Goal: Task Accomplishment & Management: Manage account settings

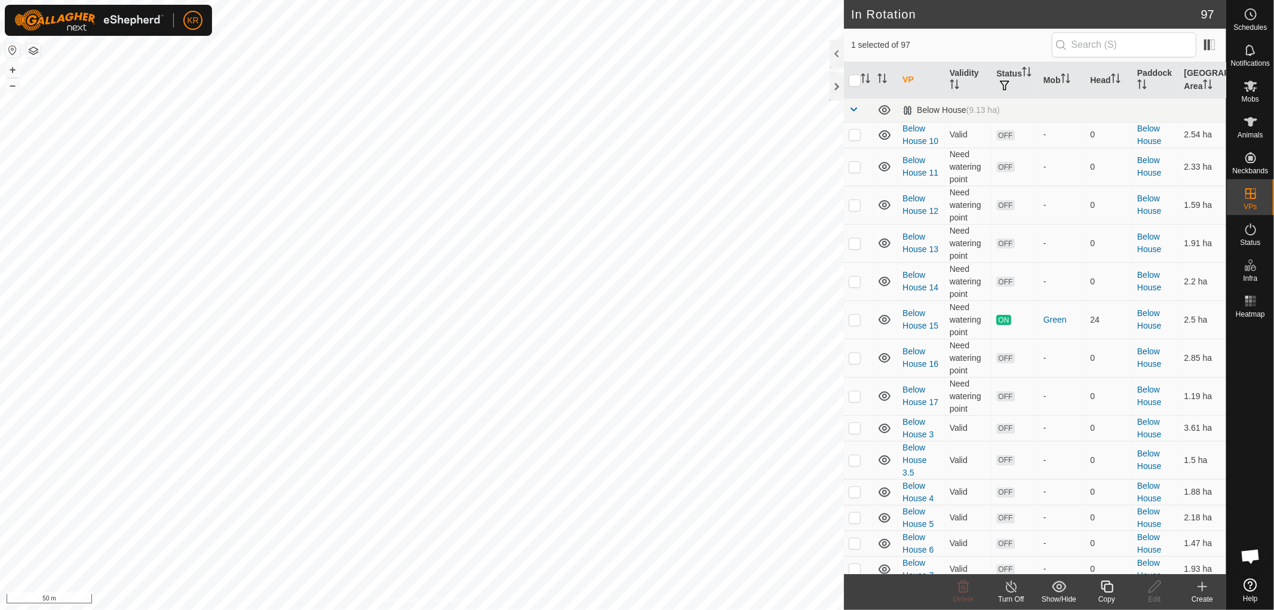
click at [1110, 589] on icon at bounding box center [1107, 586] width 15 height 14
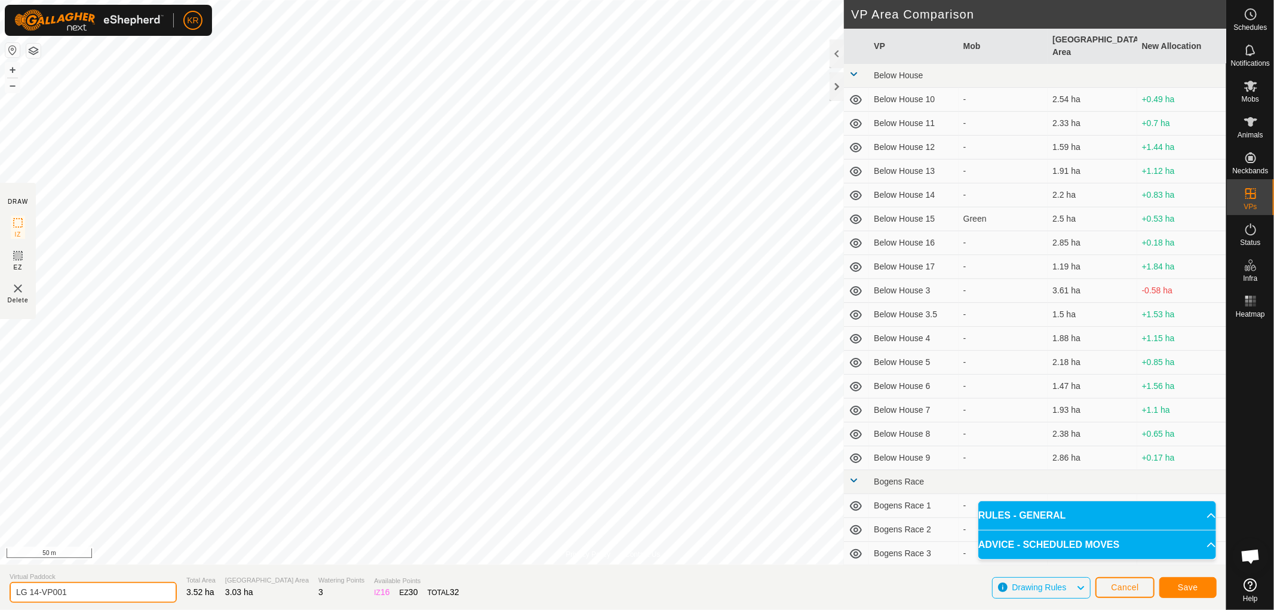
click at [76, 593] on input "LG 14-VP001" at bounding box center [93, 592] width 167 height 21
type input "LG 14-[GEOGRAPHIC_DATA]"
click at [1191, 578] on button "Save" at bounding box center [1187, 587] width 57 height 21
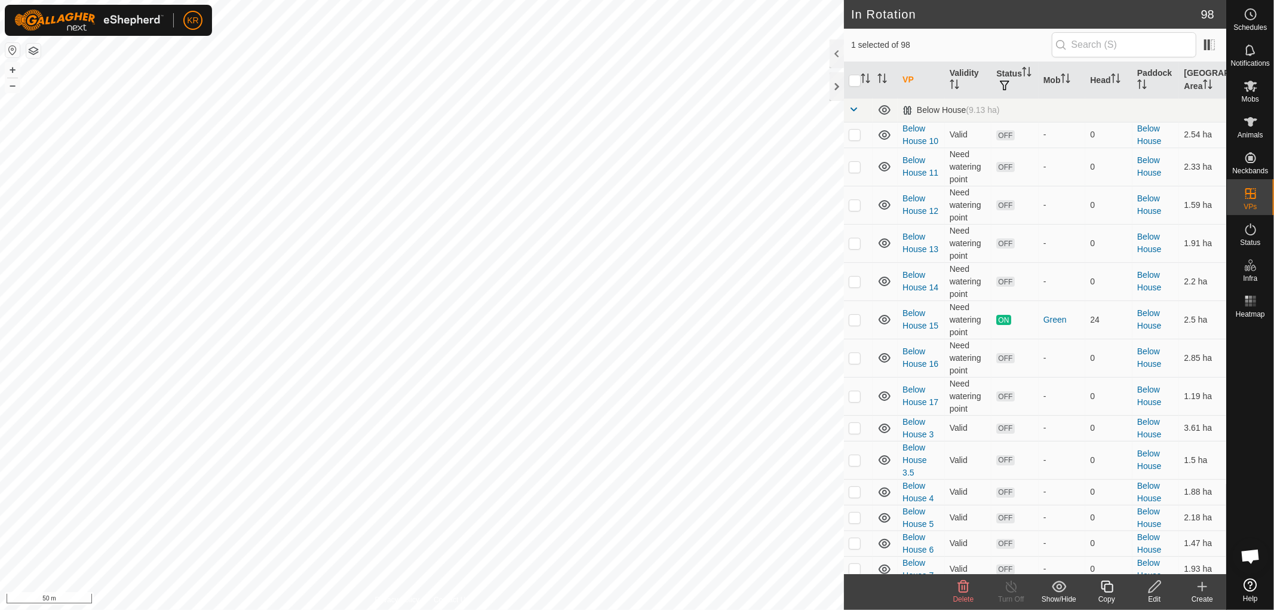
checkbox input "true"
click at [975, 558] on td "Valid" at bounding box center [968, 569] width 47 height 26
click at [1107, 589] on icon at bounding box center [1107, 586] width 15 height 14
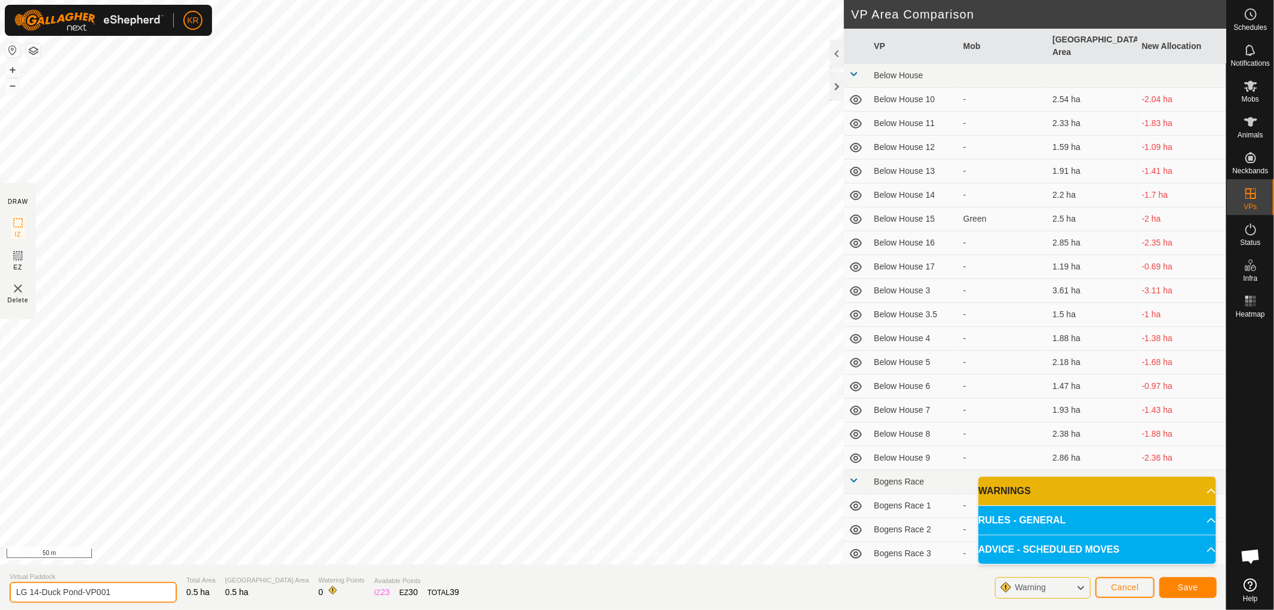
click at [40, 590] on input "LG 14-Duck Pond-VP001" at bounding box center [93, 592] width 167 height 21
click at [93, 587] on input "Duck Pond-VP001" at bounding box center [93, 592] width 167 height 21
type input "Duck Pond-1"
click at [1174, 578] on button "Save" at bounding box center [1187, 587] width 57 height 21
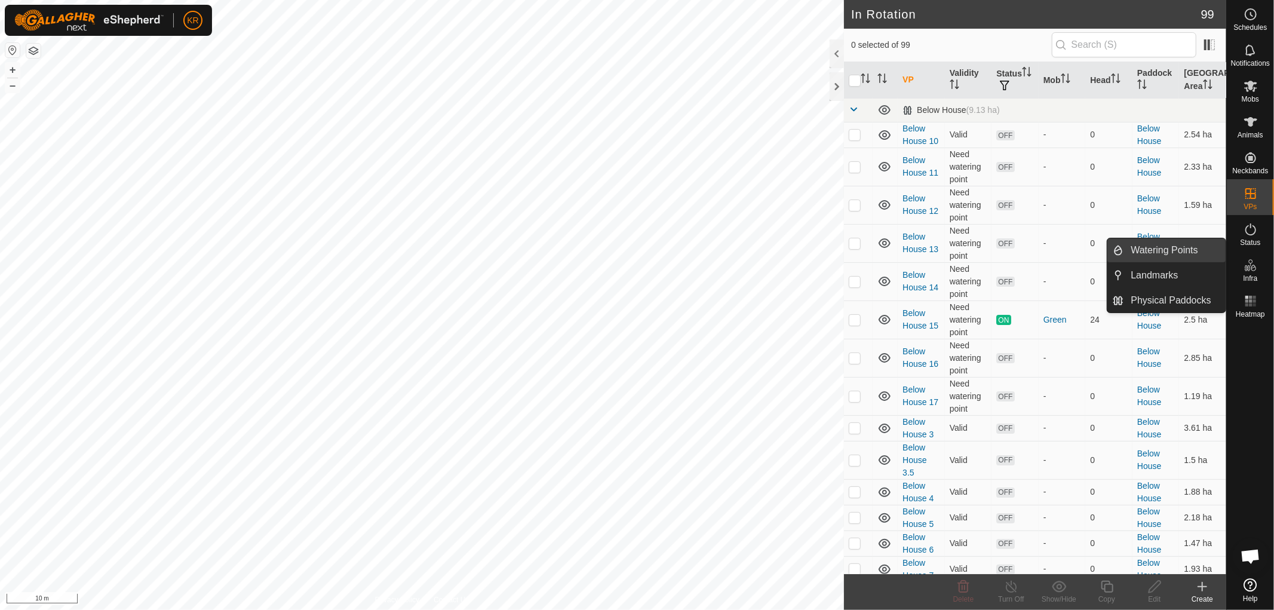
click at [1193, 250] on link "Watering Points" at bounding box center [1175, 250] width 102 height 24
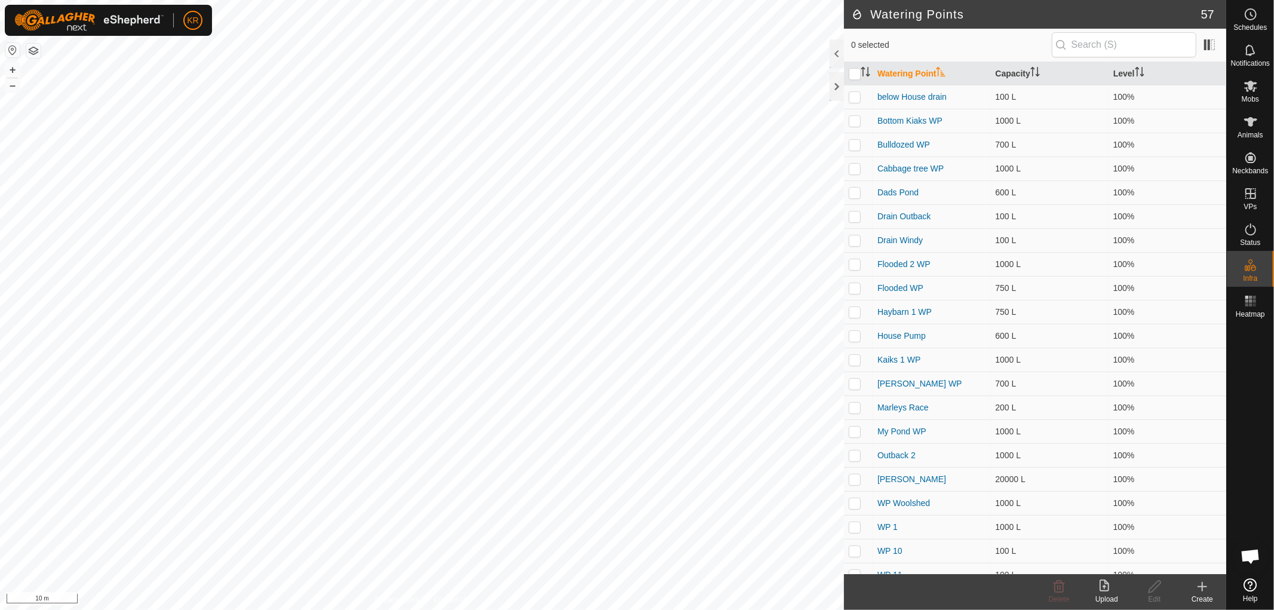
click at [1199, 588] on icon at bounding box center [1202, 586] width 14 height 14
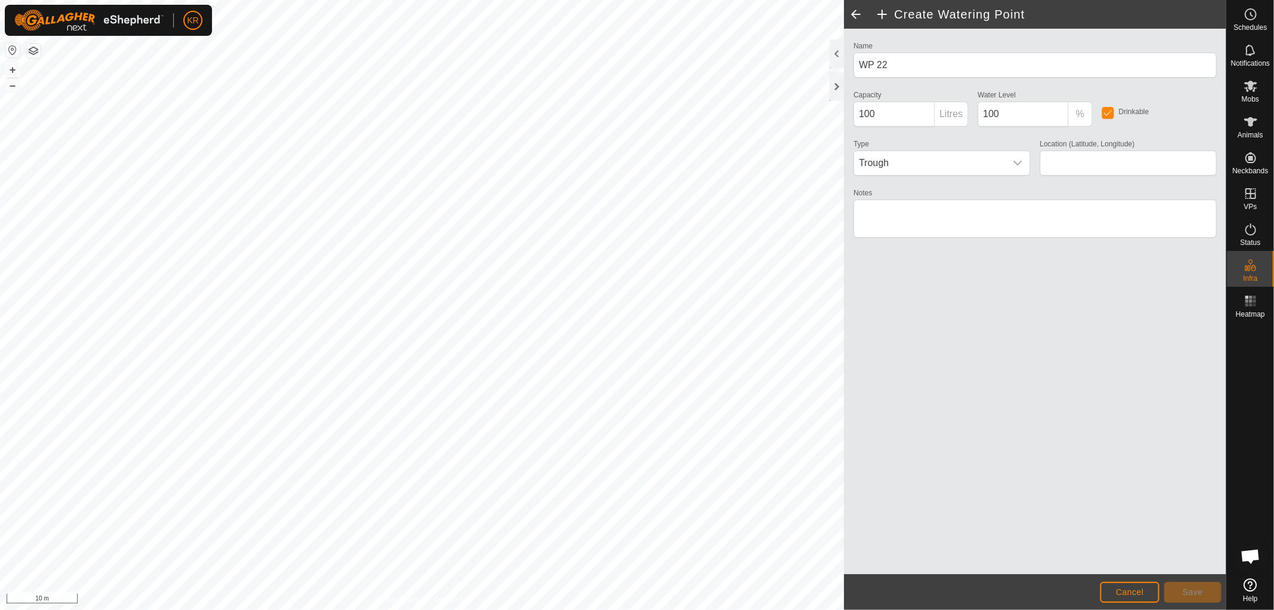
type input "-37.415819, 175.026087"
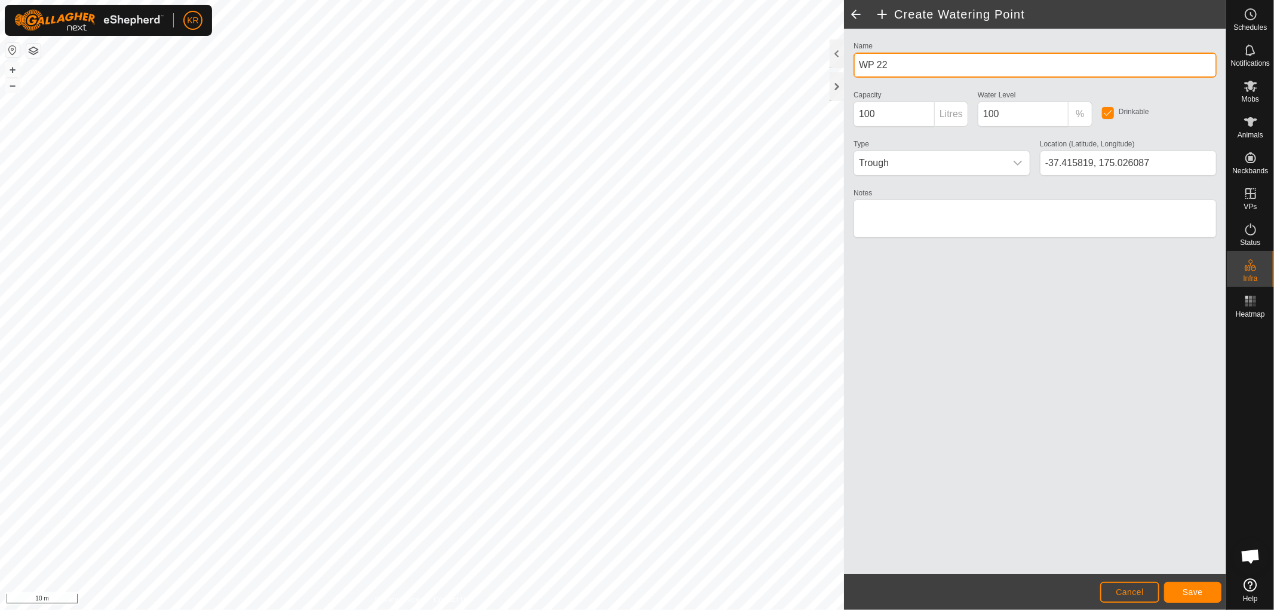
click at [916, 72] on input "WP 22" at bounding box center [1035, 65] width 363 height 25
type input "WP Duck Pond"
click at [1193, 589] on span "Save" at bounding box center [1193, 592] width 20 height 10
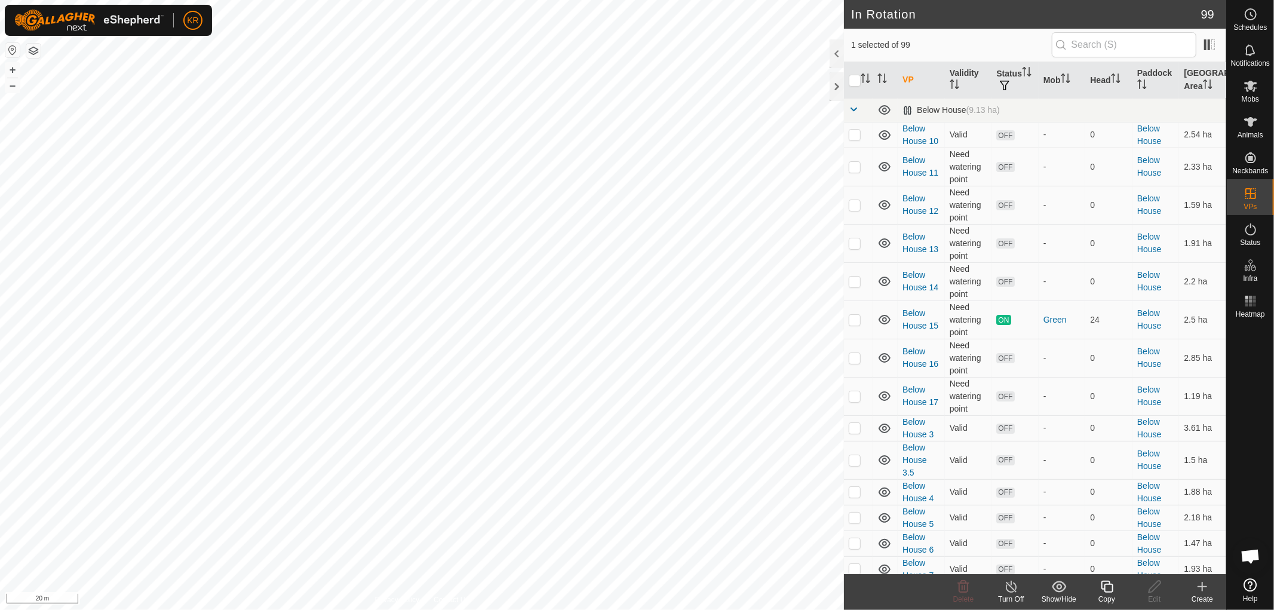
checkbox input "true"
checkbox input "false"
checkbox input "true"
click at [1149, 588] on icon at bounding box center [1154, 586] width 15 height 14
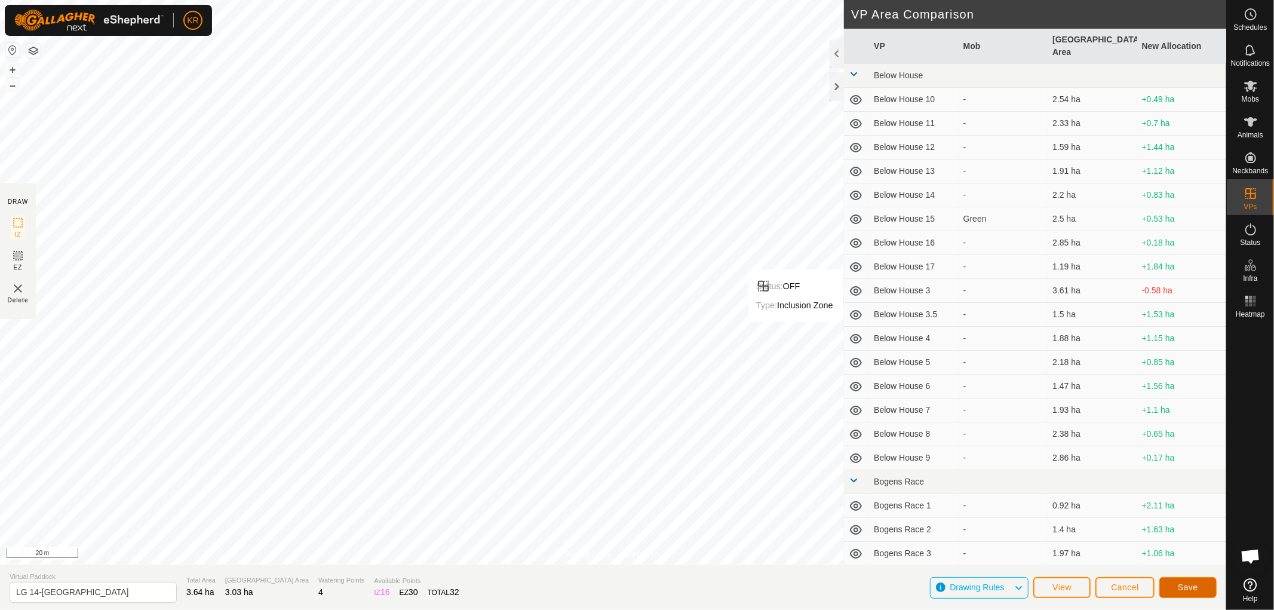
click at [1198, 590] on button "Save" at bounding box center [1187, 587] width 57 height 21
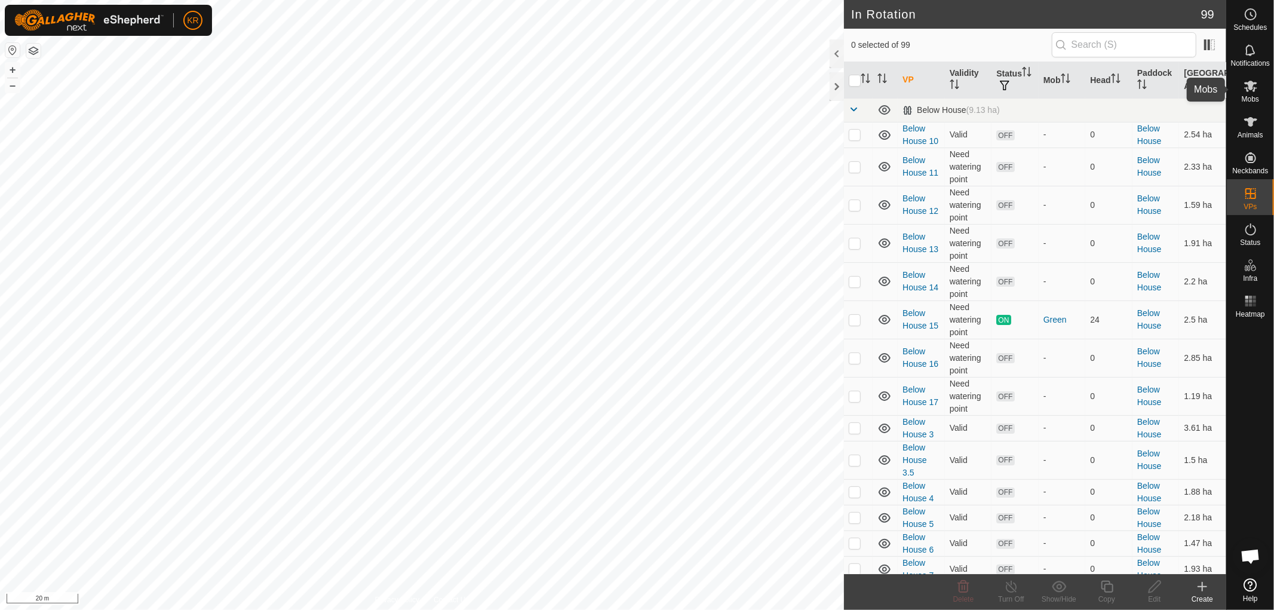
click at [1253, 93] on es-mob-svg-icon at bounding box center [1251, 85] width 22 height 19
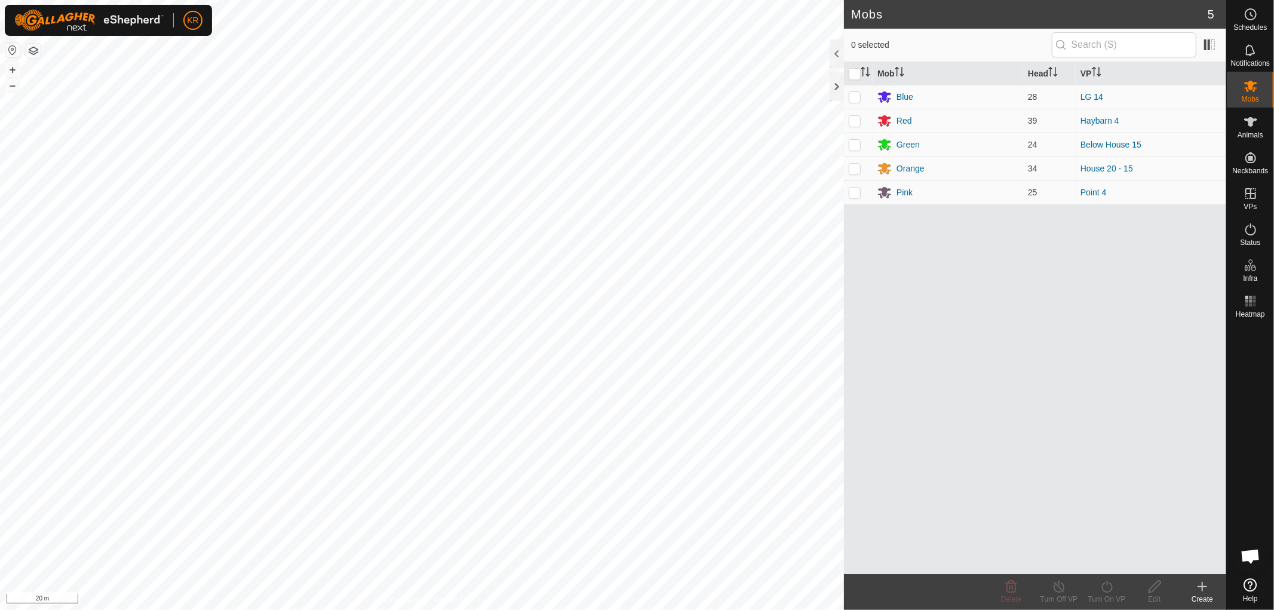
click at [1244, 376] on div at bounding box center [1250, 448] width 47 height 251
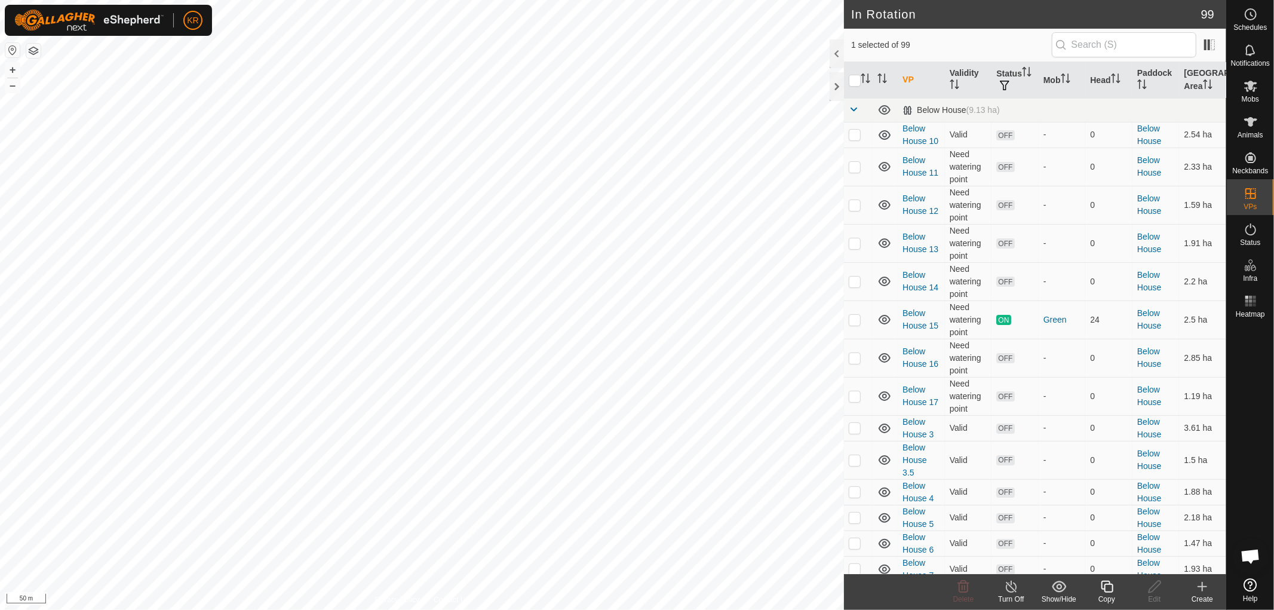
checkbox input "true"
checkbox input "false"
checkbox input "true"
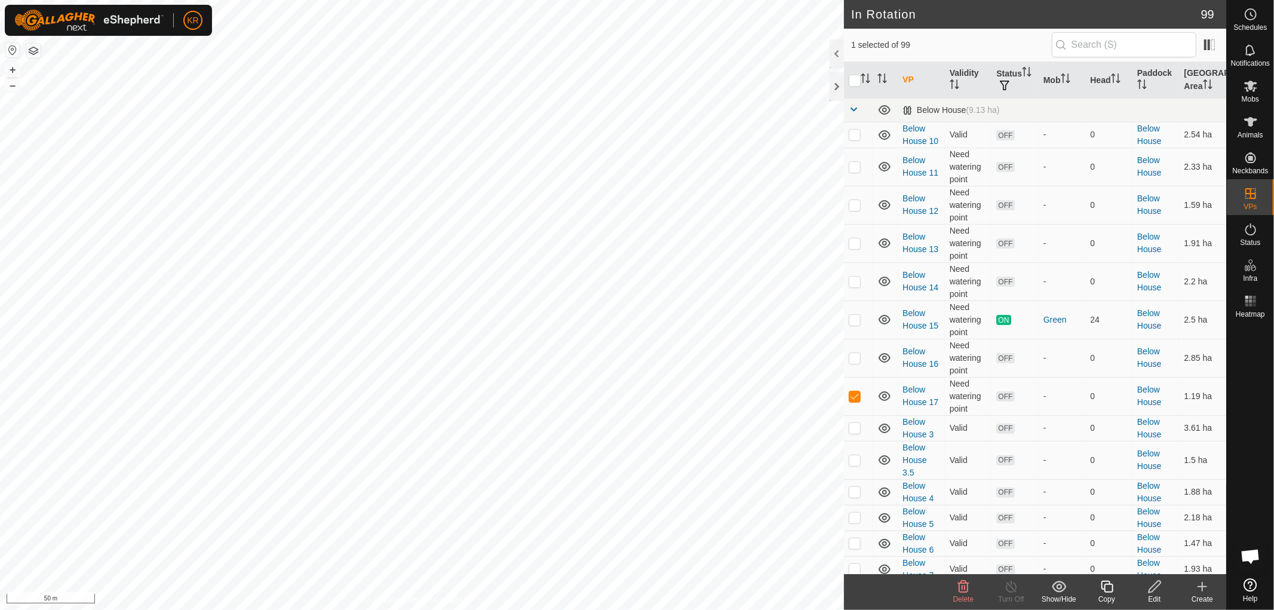
checkbox input "false"
checkbox input "true"
checkbox input "false"
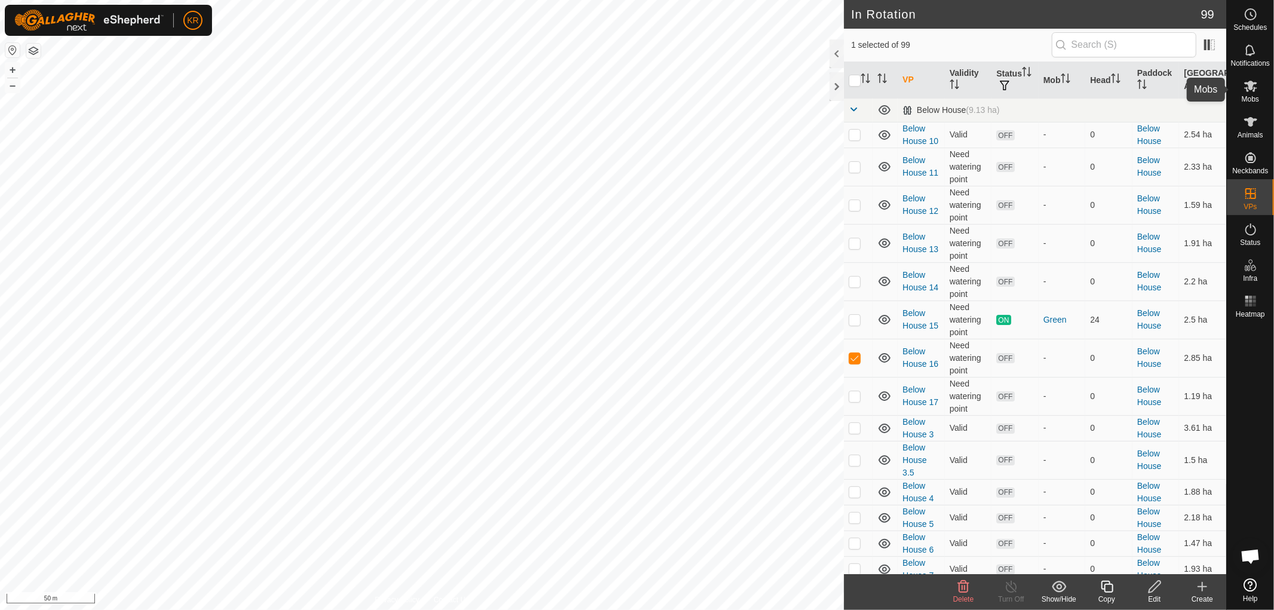
click at [1262, 93] on div "Mobs" at bounding box center [1250, 90] width 47 height 36
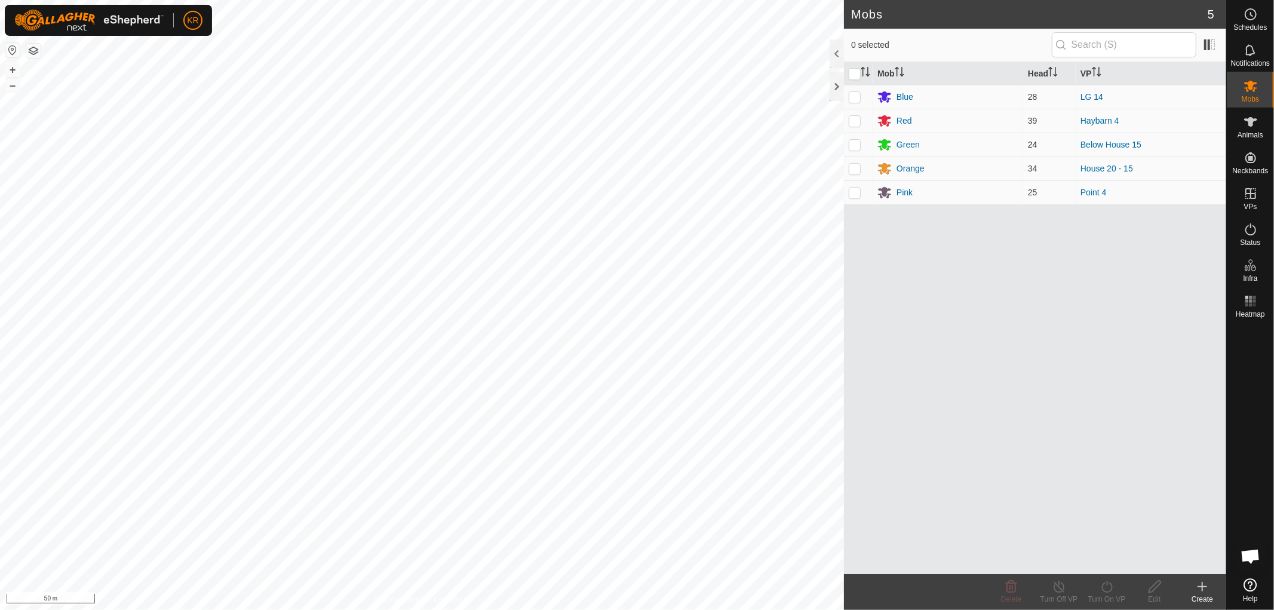
click at [856, 142] on p-checkbox at bounding box center [855, 145] width 12 height 10
checkbox input "true"
click at [1102, 586] on icon at bounding box center [1106, 587] width 11 height 12
click at [1104, 533] on link "Later" at bounding box center [1143, 535] width 118 height 24
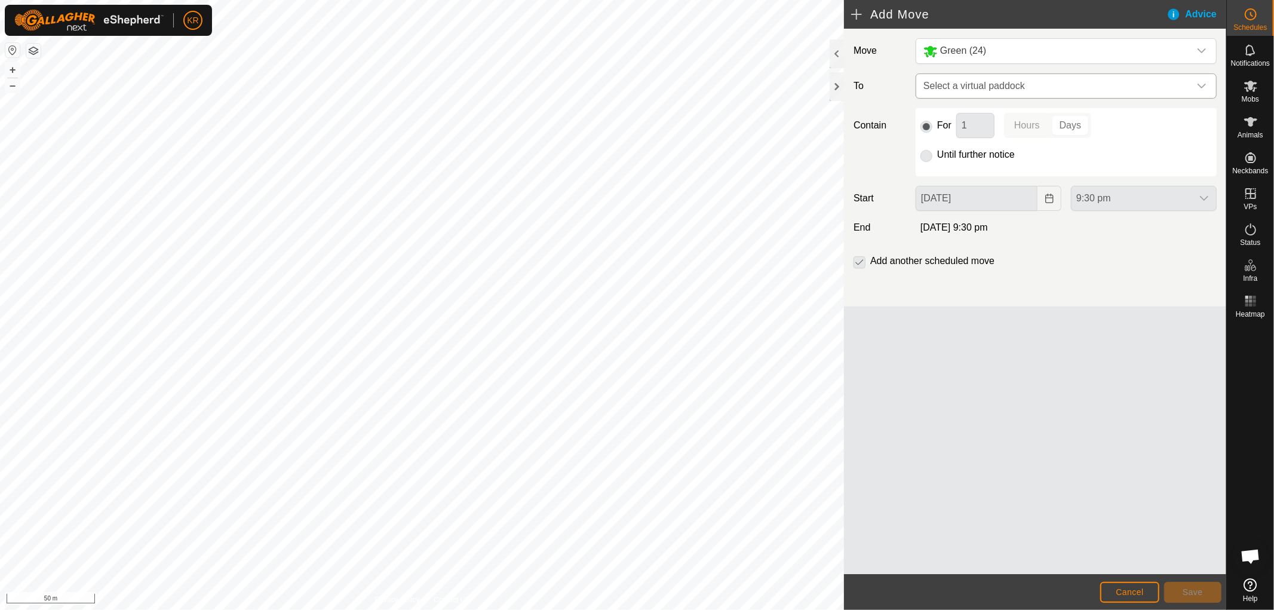
click at [1207, 85] on div "dropdown trigger" at bounding box center [1202, 86] width 24 height 24
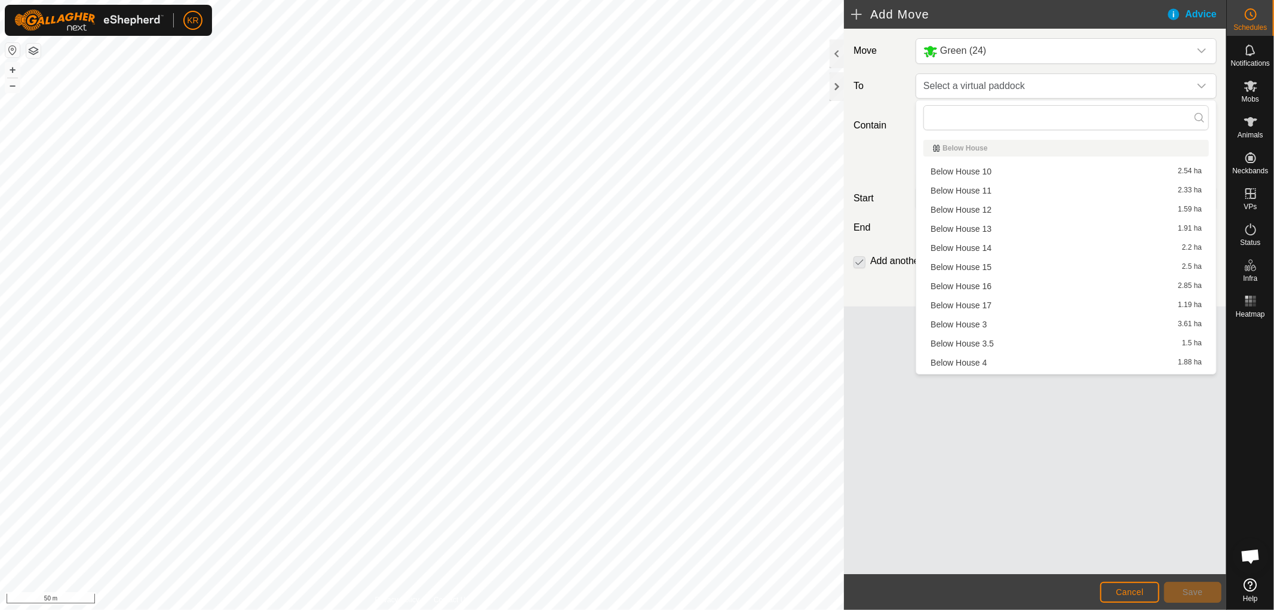
click at [993, 284] on li "Below House 16 2.85 ha" at bounding box center [1066, 286] width 286 height 18
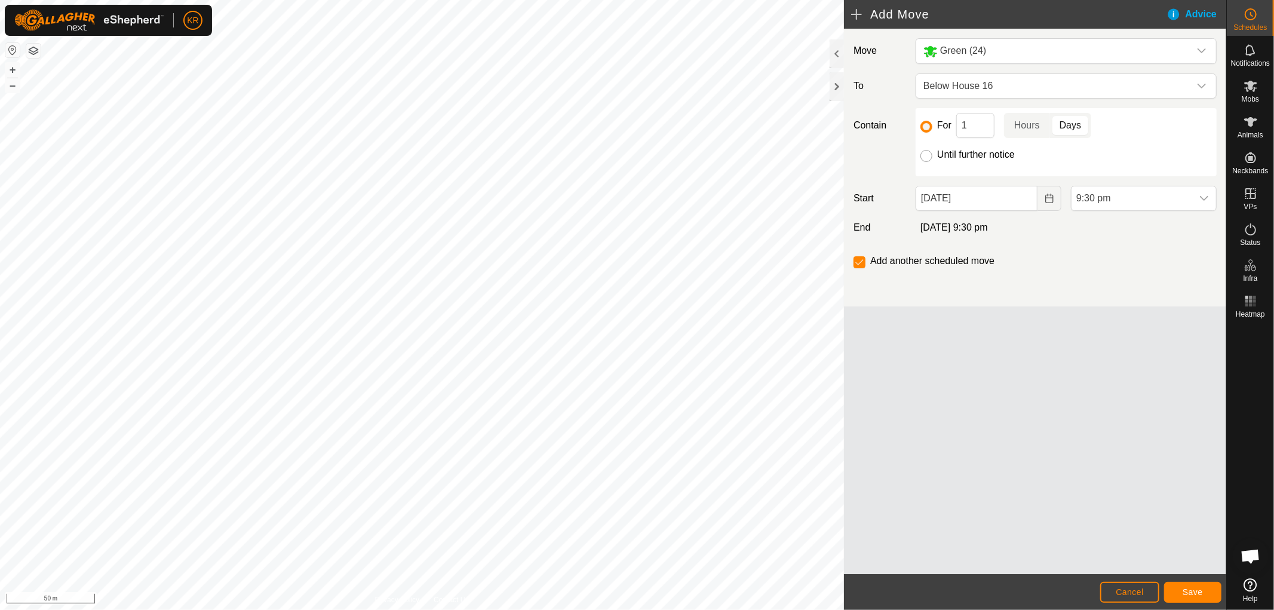
click at [928, 158] on input "Until further notice" at bounding box center [926, 156] width 12 height 12
radio input "true"
checkbox input "false"
click at [1049, 200] on icon "Choose Date" at bounding box center [1050, 199] width 10 height 10
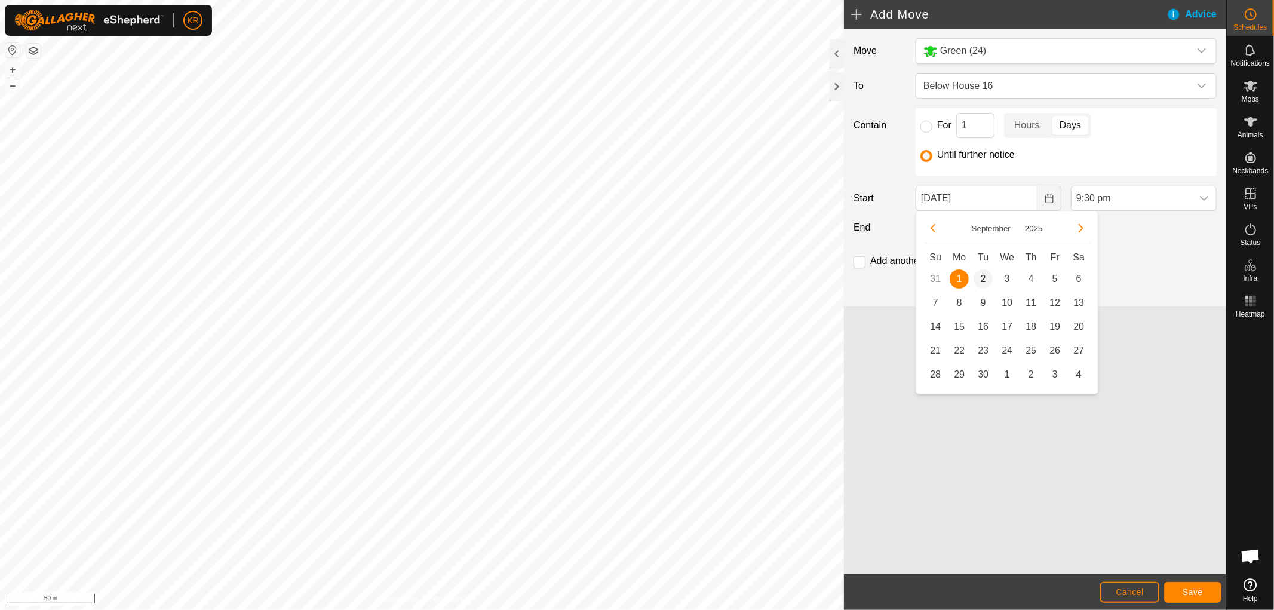
click at [981, 277] on span "2" at bounding box center [983, 278] width 19 height 19
type input "[DATE]"
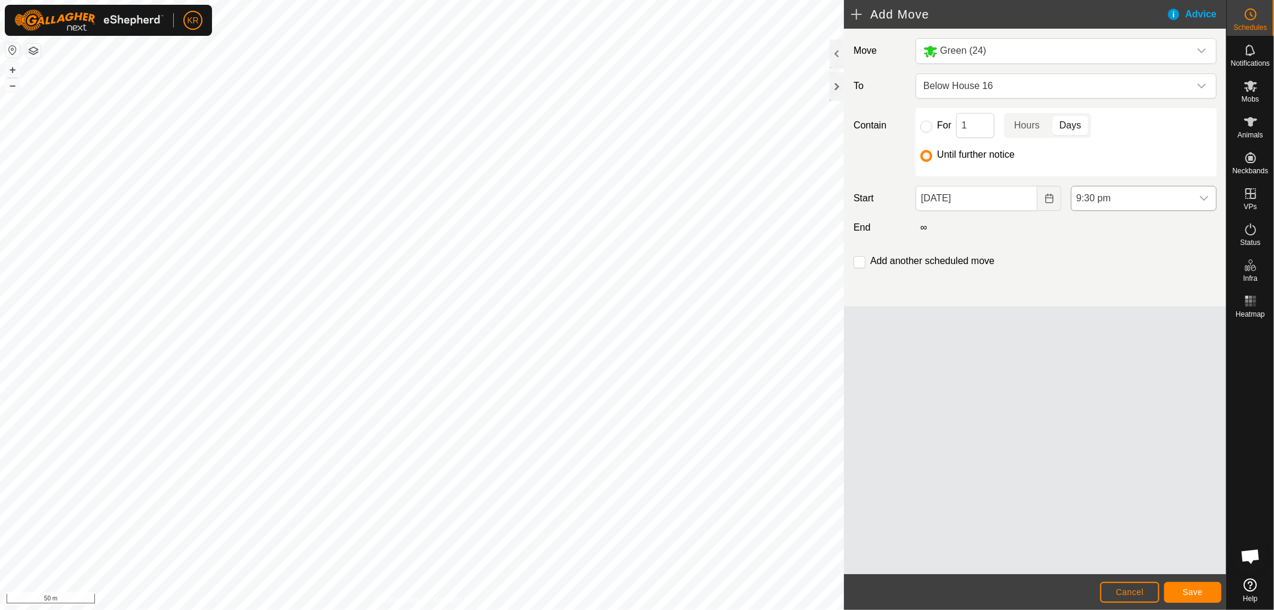
click at [1202, 201] on icon "dropdown trigger" at bounding box center [1204, 199] width 10 height 10
click at [1120, 233] on li "6:00 am" at bounding box center [1144, 239] width 145 height 24
click at [1201, 192] on div "dropdown trigger" at bounding box center [1204, 198] width 24 height 24
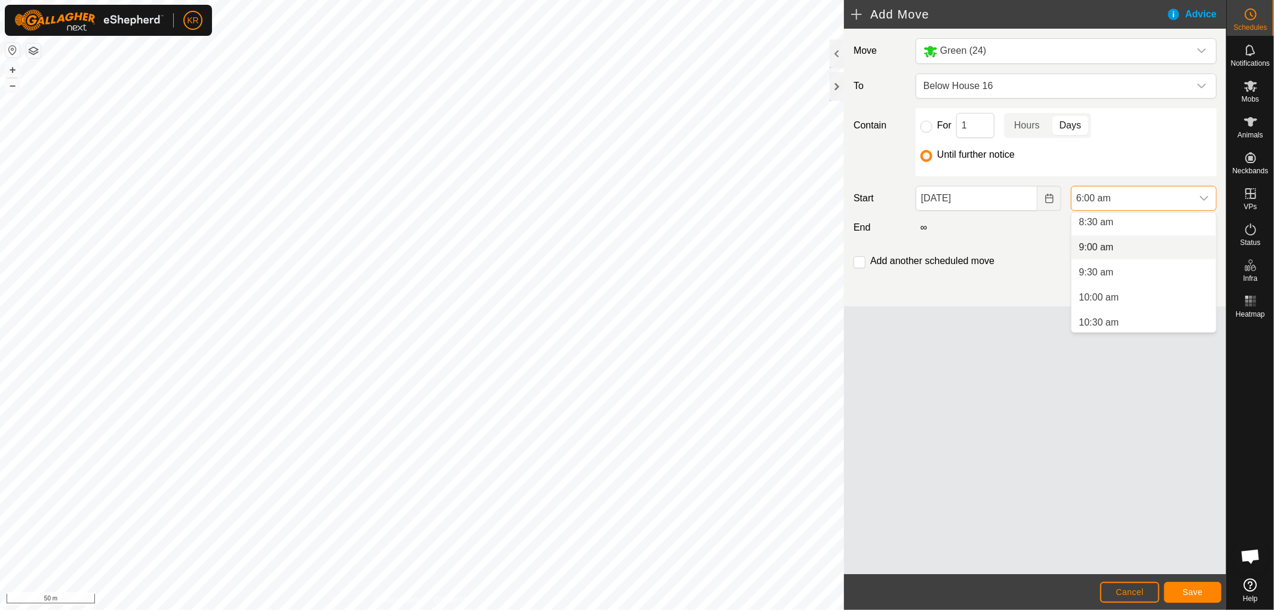
scroll to position [430, 0]
click at [1118, 293] on li "10:00 am" at bounding box center [1144, 296] width 145 height 24
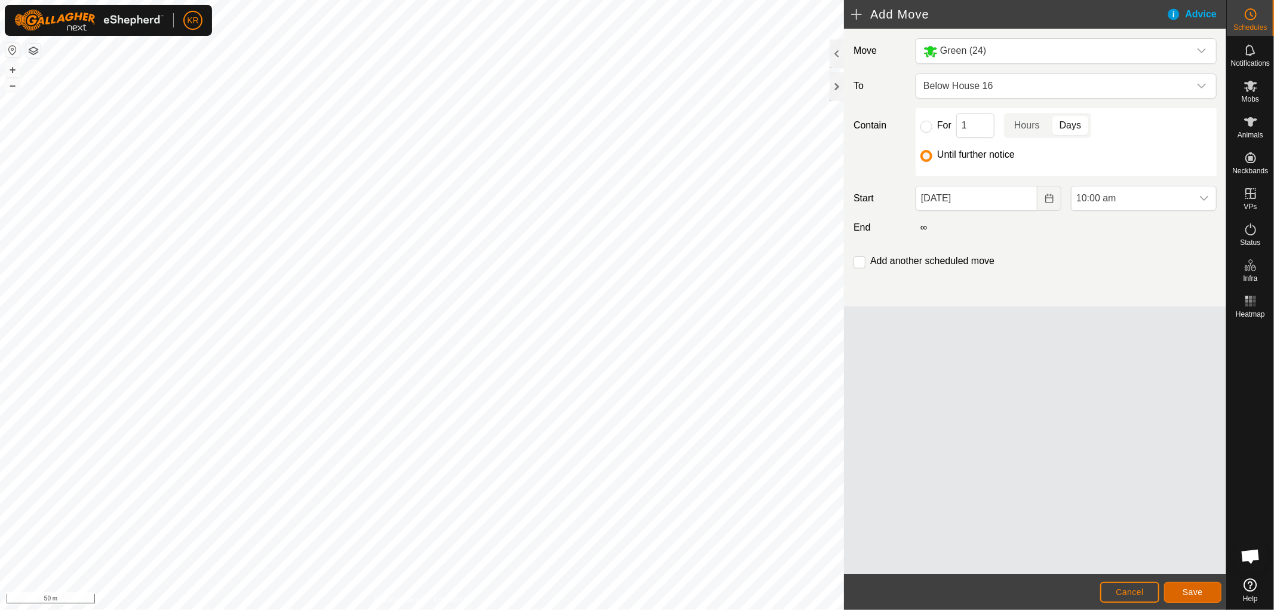
click at [1197, 590] on span "Save" at bounding box center [1193, 592] width 20 height 10
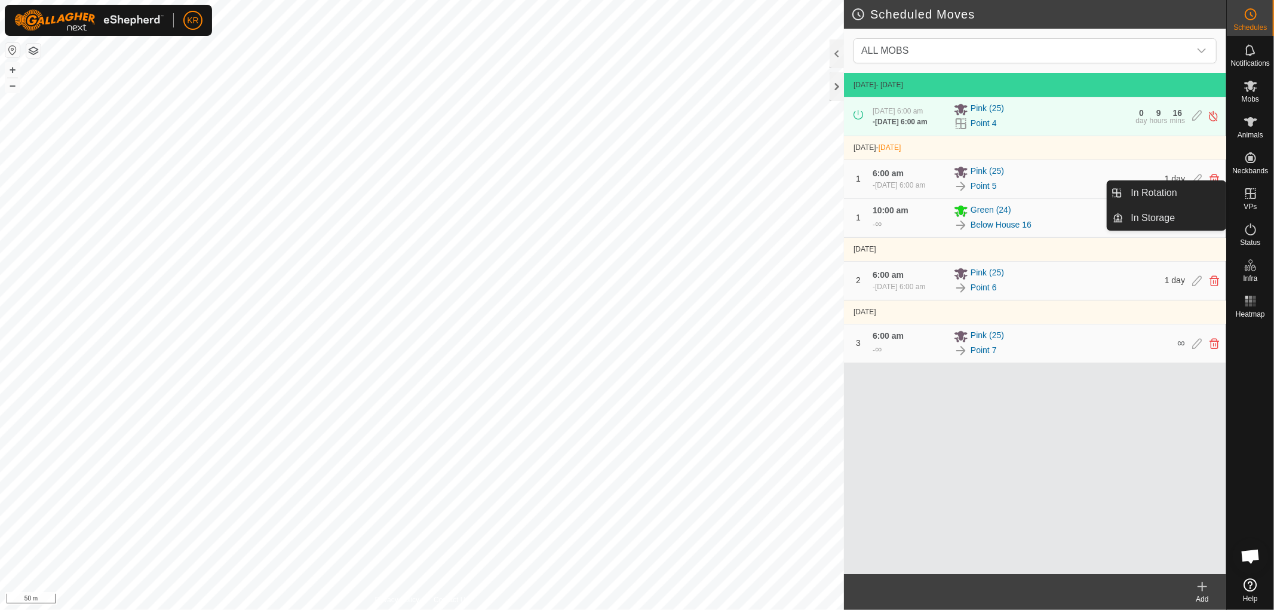
click at [1247, 196] on icon at bounding box center [1251, 193] width 14 height 14
click at [1193, 188] on link "In Rotation" at bounding box center [1175, 193] width 102 height 24
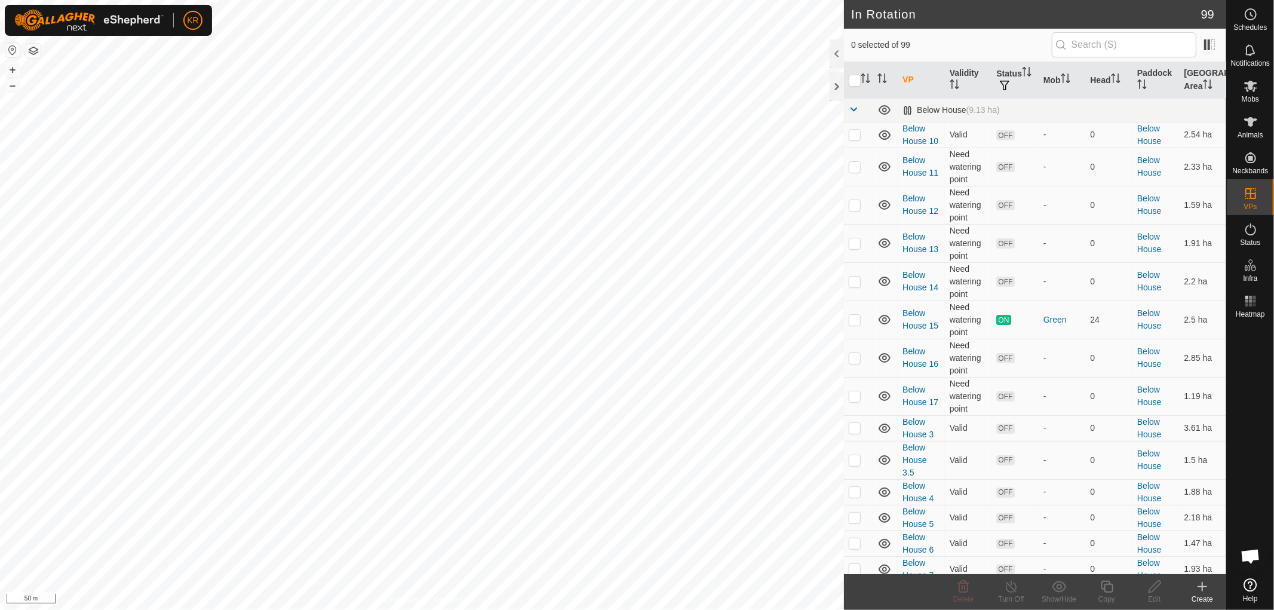
click at [1207, 588] on icon at bounding box center [1202, 586] width 14 height 14
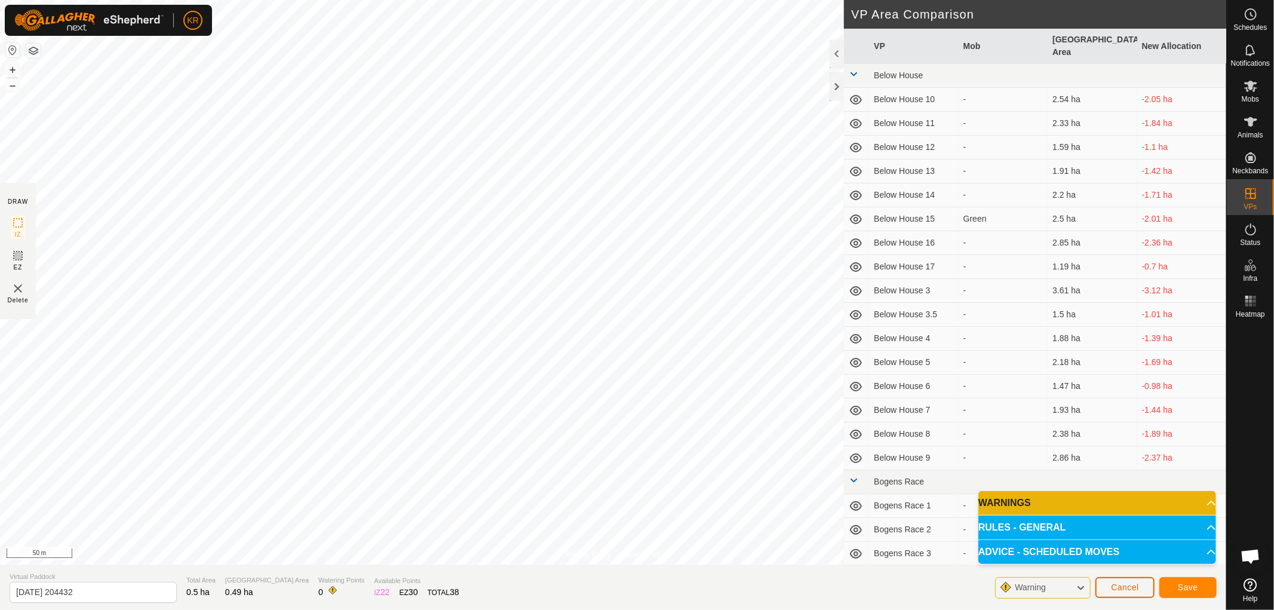
click at [1127, 594] on button "Cancel" at bounding box center [1125, 587] width 59 height 21
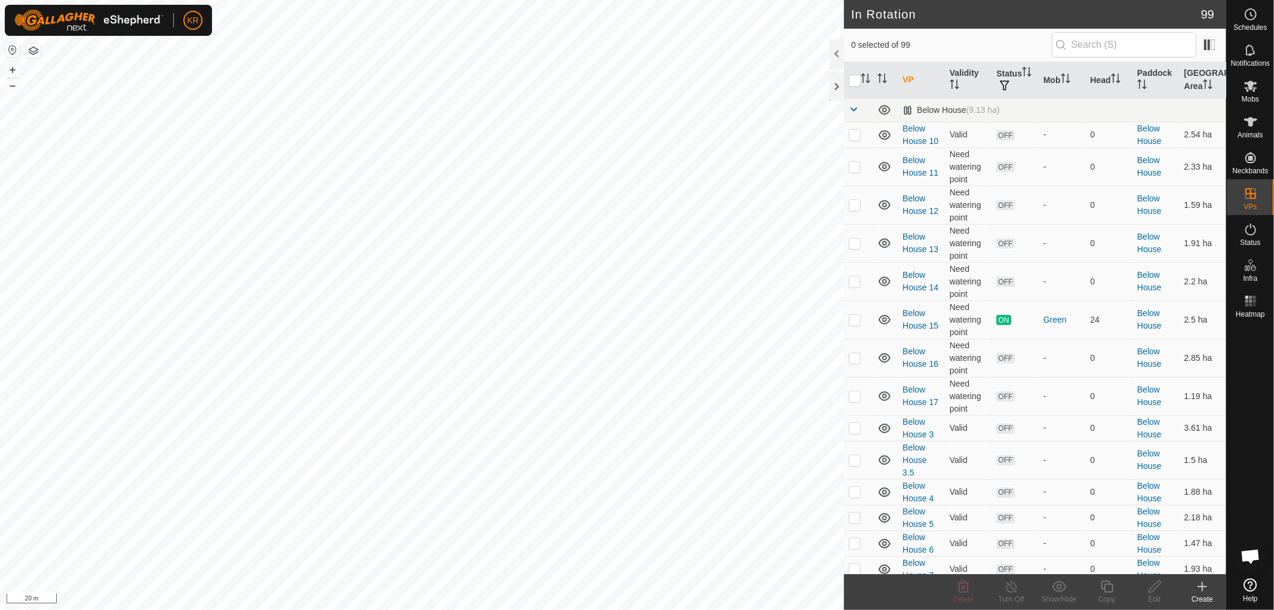
click at [1203, 587] on icon at bounding box center [1202, 586] width 14 height 14
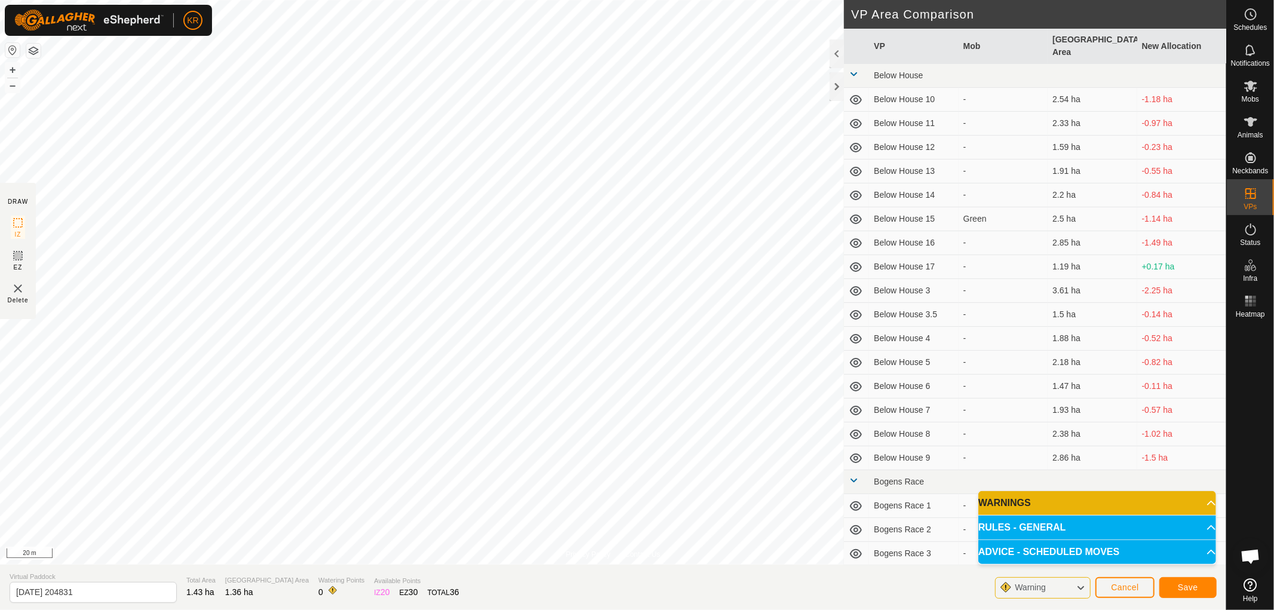
click at [35, 269] on div "Privacy Policy Contact Us + – ⇧ i 20 m DRAW IZ EZ Delete VP Area Comparison VP …" at bounding box center [613, 305] width 1226 height 610
click at [103, 593] on input "[DATE] 204831" at bounding box center [93, 592] width 167 height 21
type input "2"
click at [62, 590] on input "Bottom Gully no2-1" at bounding box center [93, 592] width 167 height 21
type input "Bottom Gully no2-1"
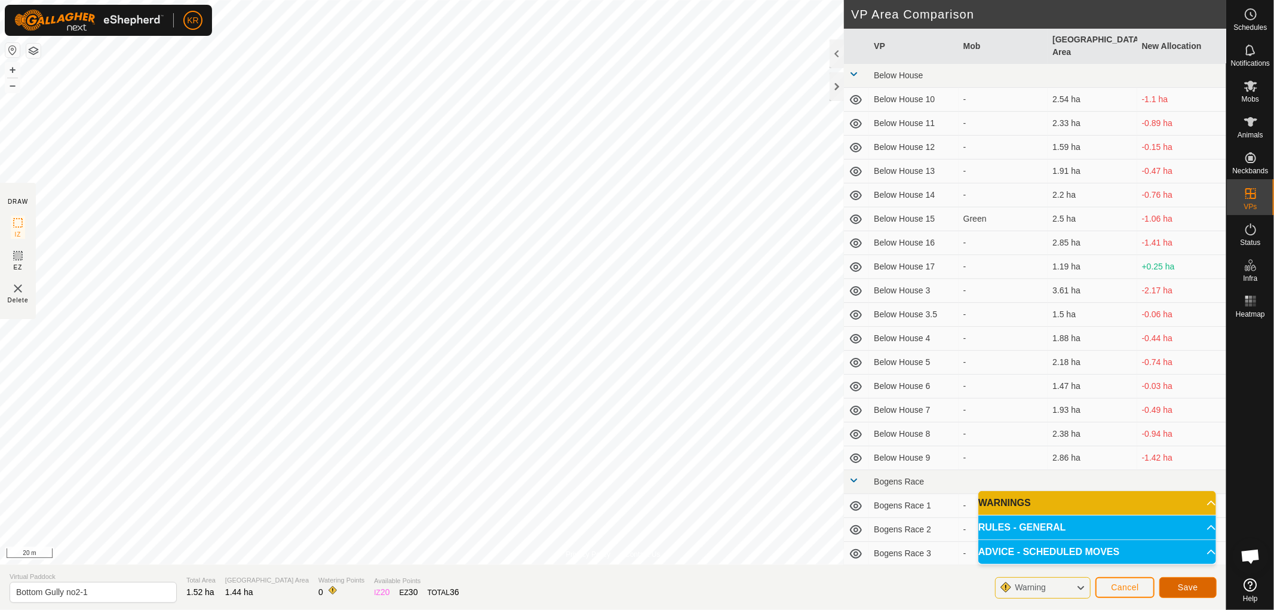
click at [1185, 584] on span "Save" at bounding box center [1188, 587] width 20 height 10
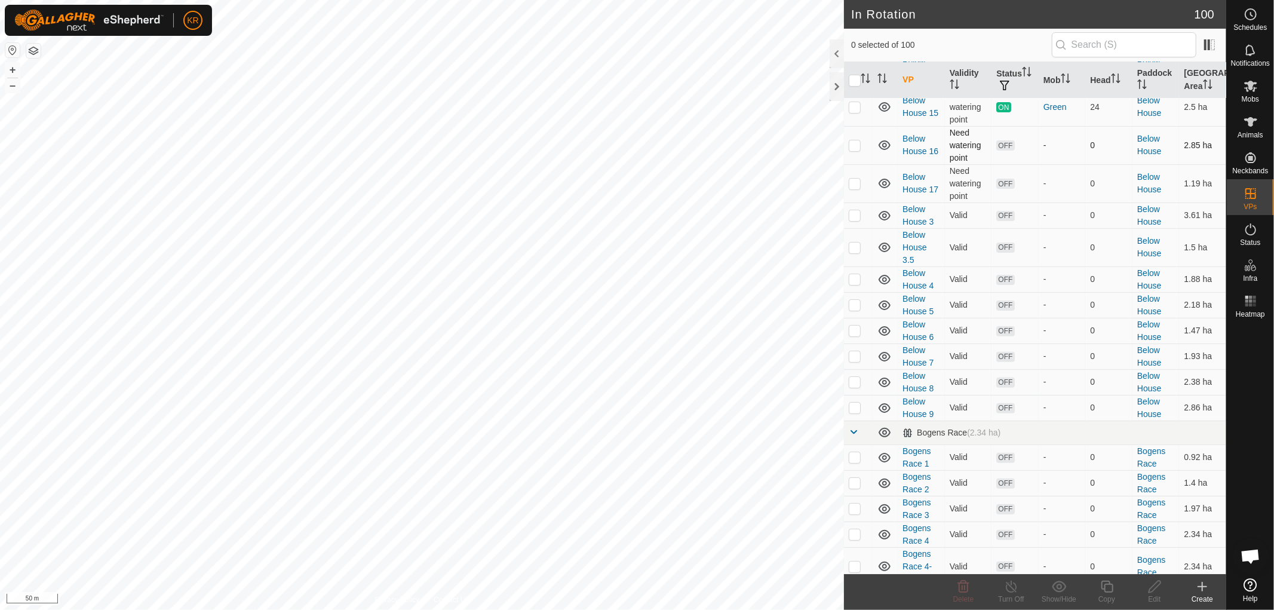
scroll to position [212, 0]
click at [853, 431] on span at bounding box center [854, 433] width 10 height 10
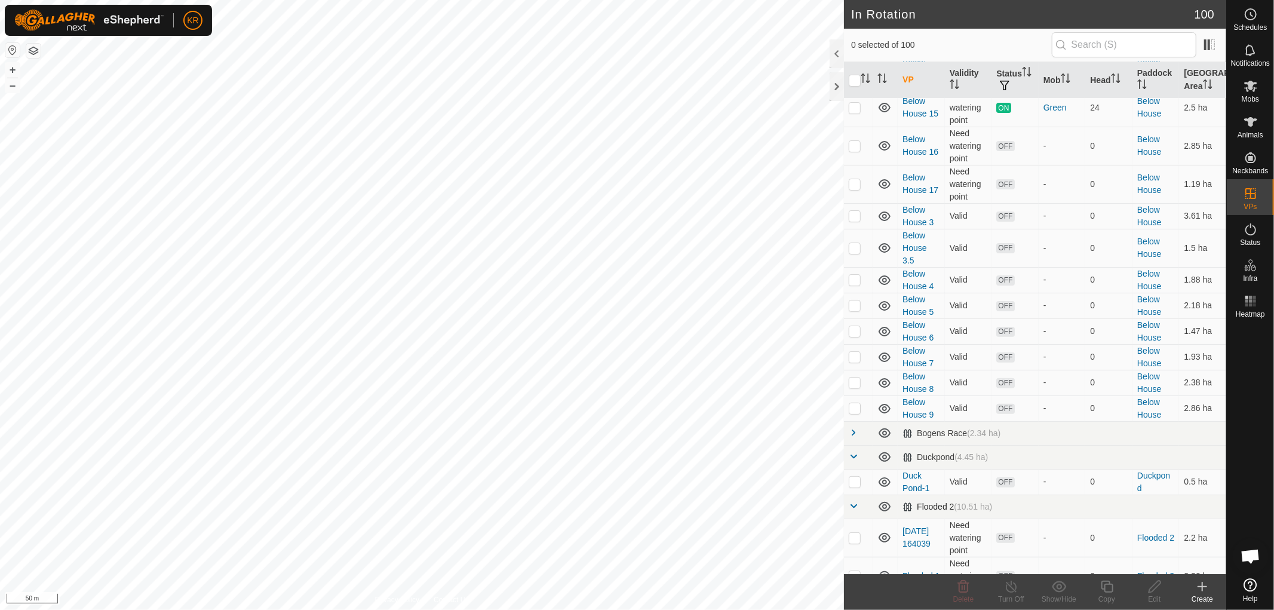
click at [851, 505] on span at bounding box center [854, 506] width 10 height 10
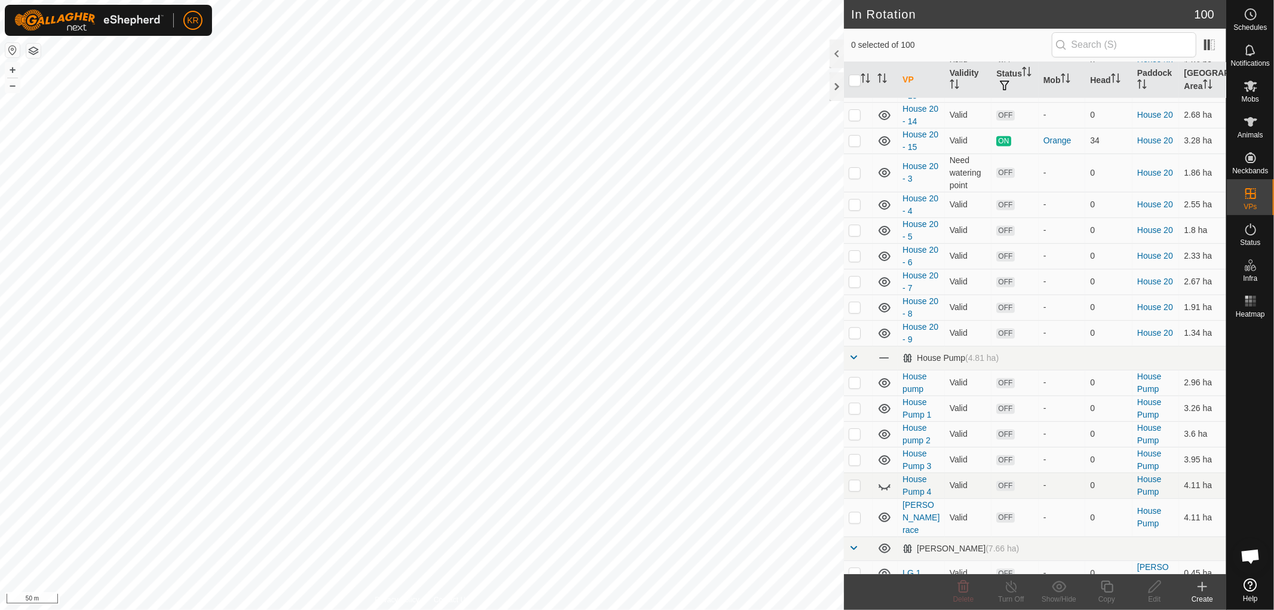
scroll to position [882, 0]
click at [851, 355] on span at bounding box center [854, 357] width 10 height 10
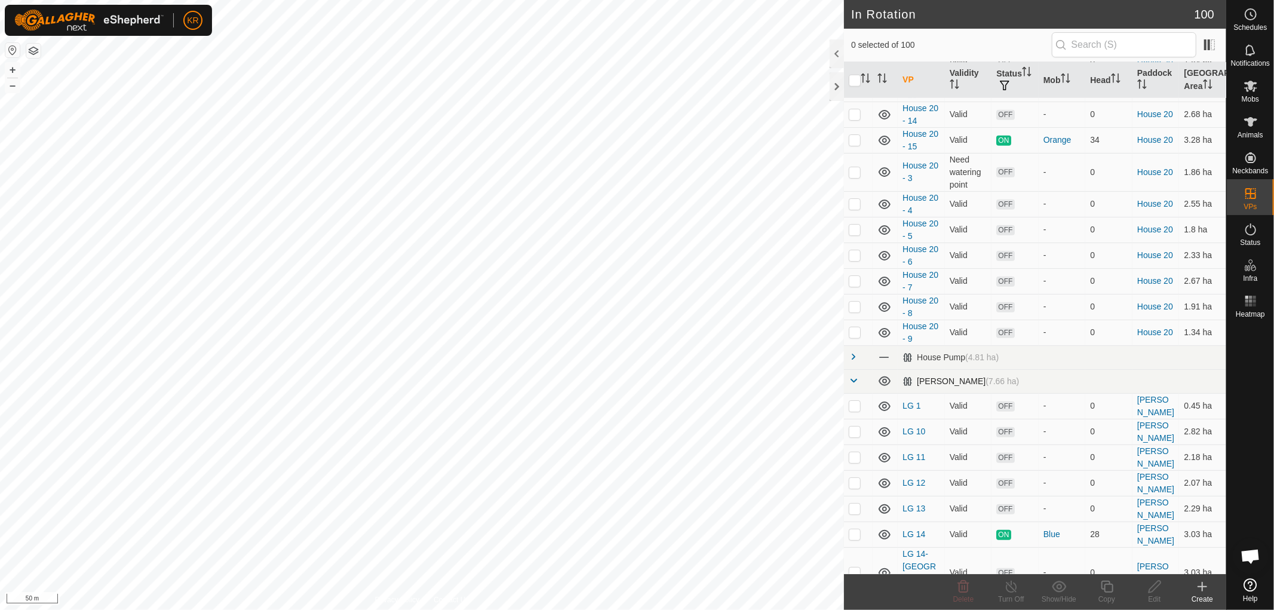
click at [854, 382] on span at bounding box center [854, 381] width 10 height 10
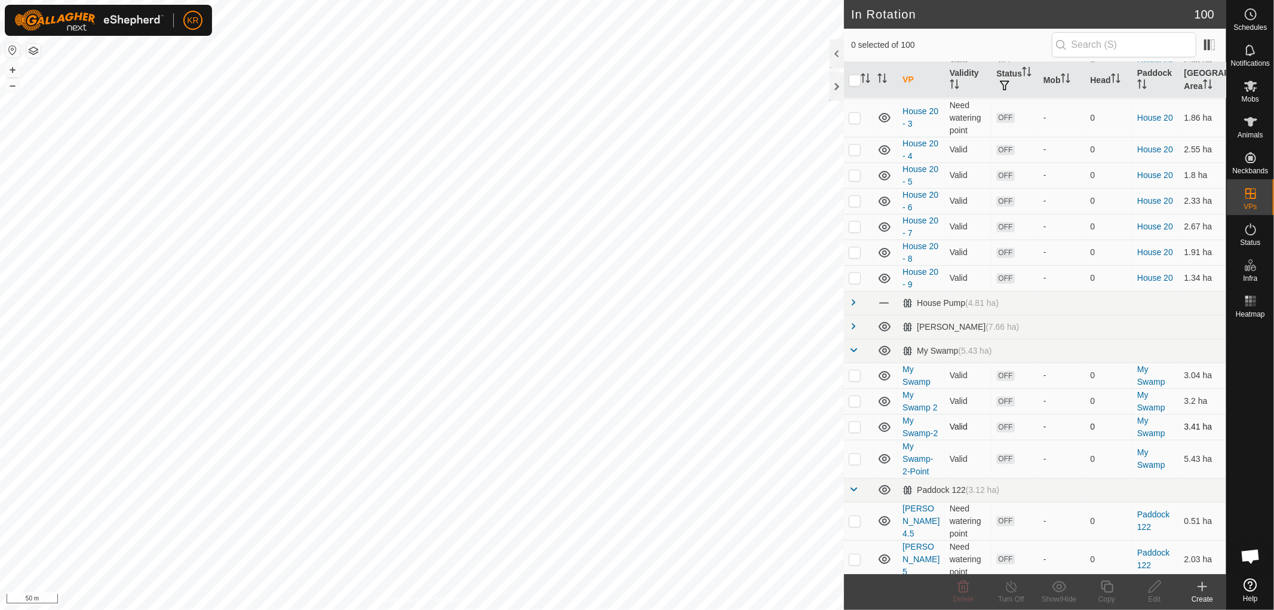
scroll to position [940, 0]
click at [855, 347] on span at bounding box center [854, 347] width 10 height 10
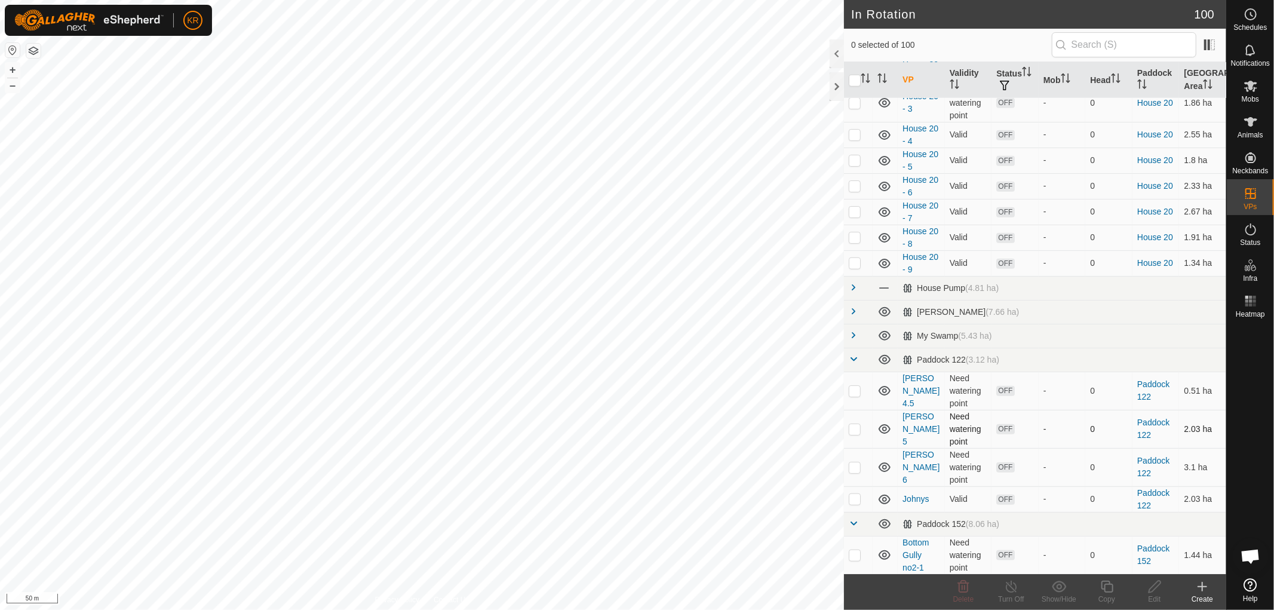
scroll to position [952, 0]
click at [852, 359] on span at bounding box center [854, 359] width 10 height 10
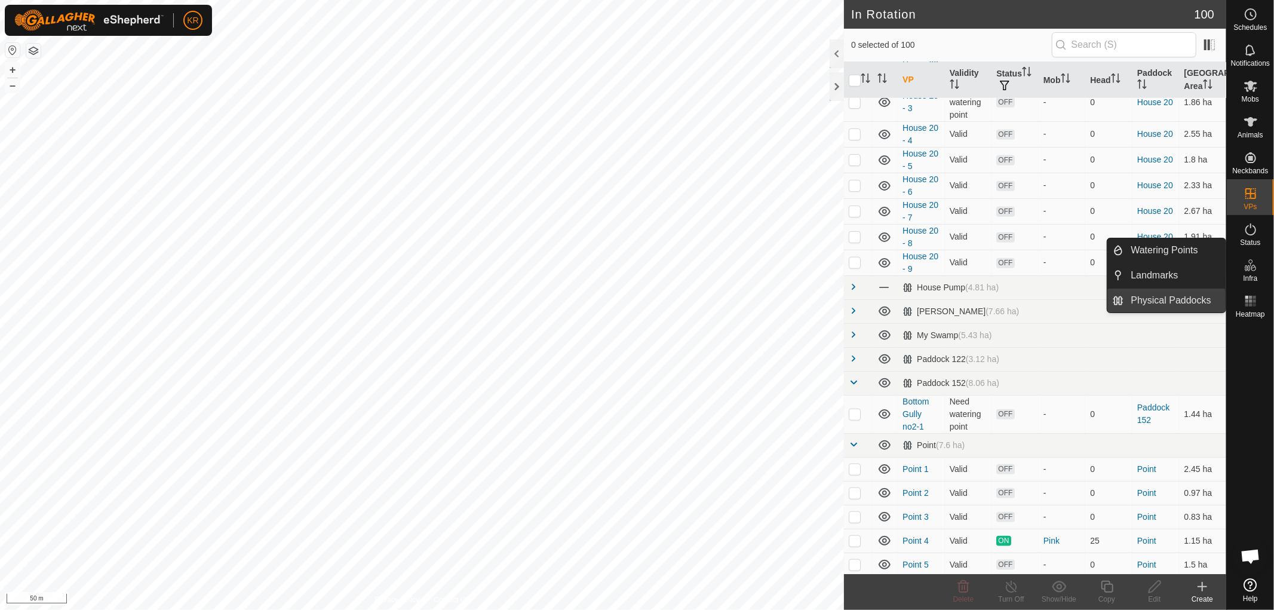
click at [1204, 294] on link "Physical Paddocks" at bounding box center [1175, 301] width 102 height 24
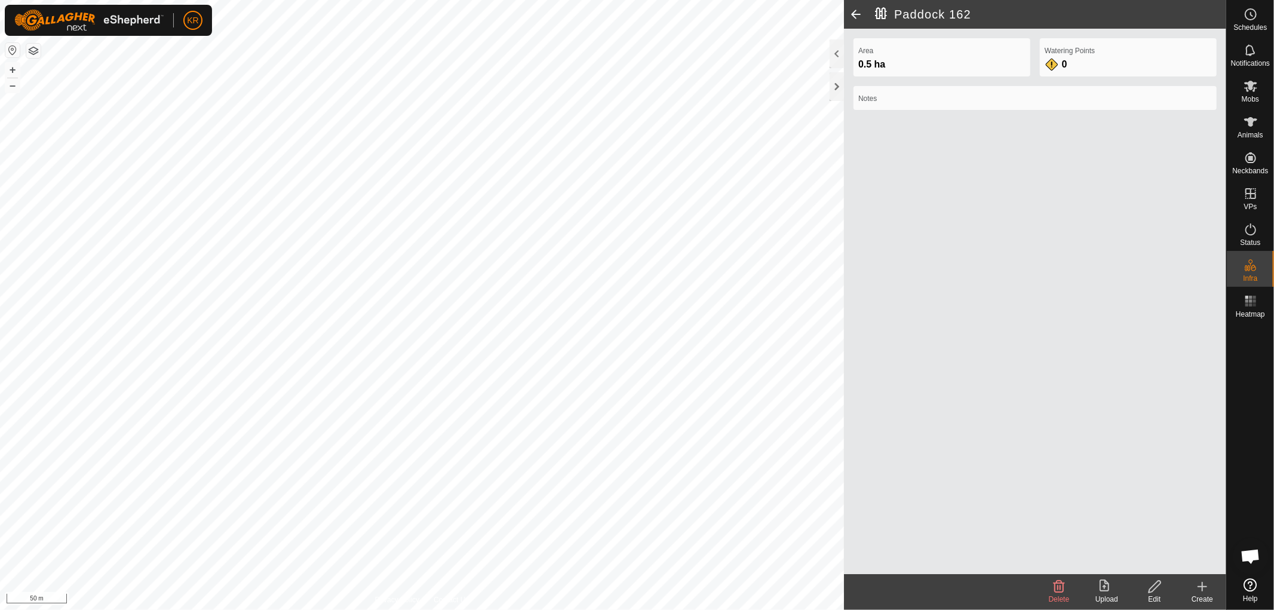
click at [1058, 590] on icon at bounding box center [1059, 586] width 14 height 14
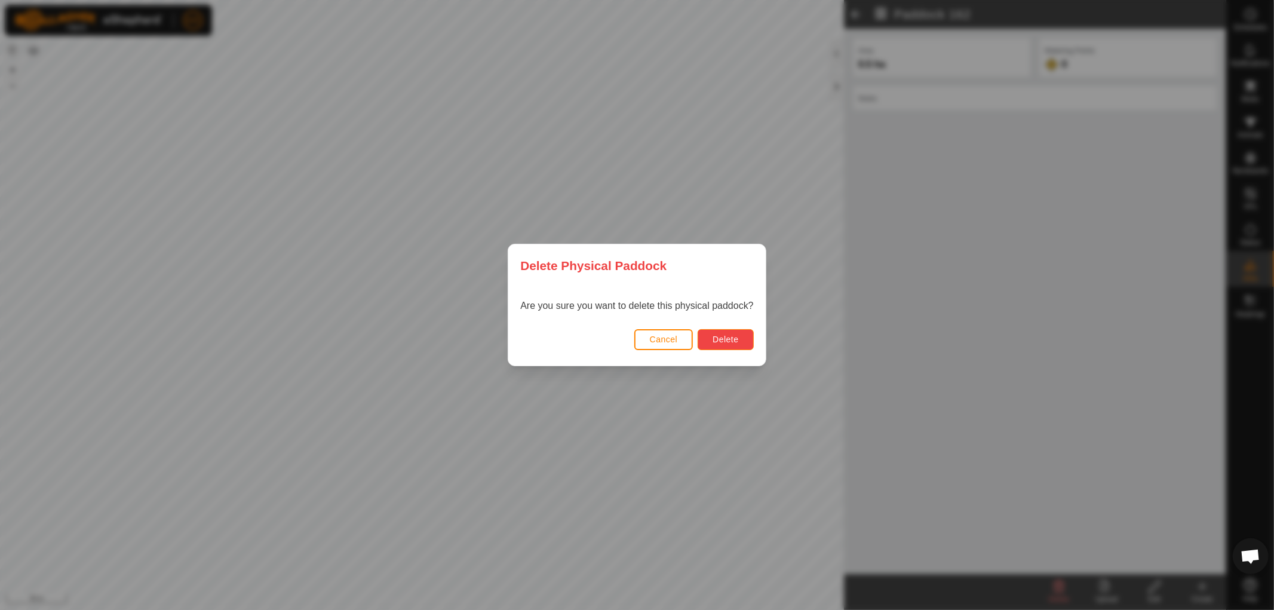
click at [722, 343] on span "Delete" at bounding box center [726, 340] width 26 height 10
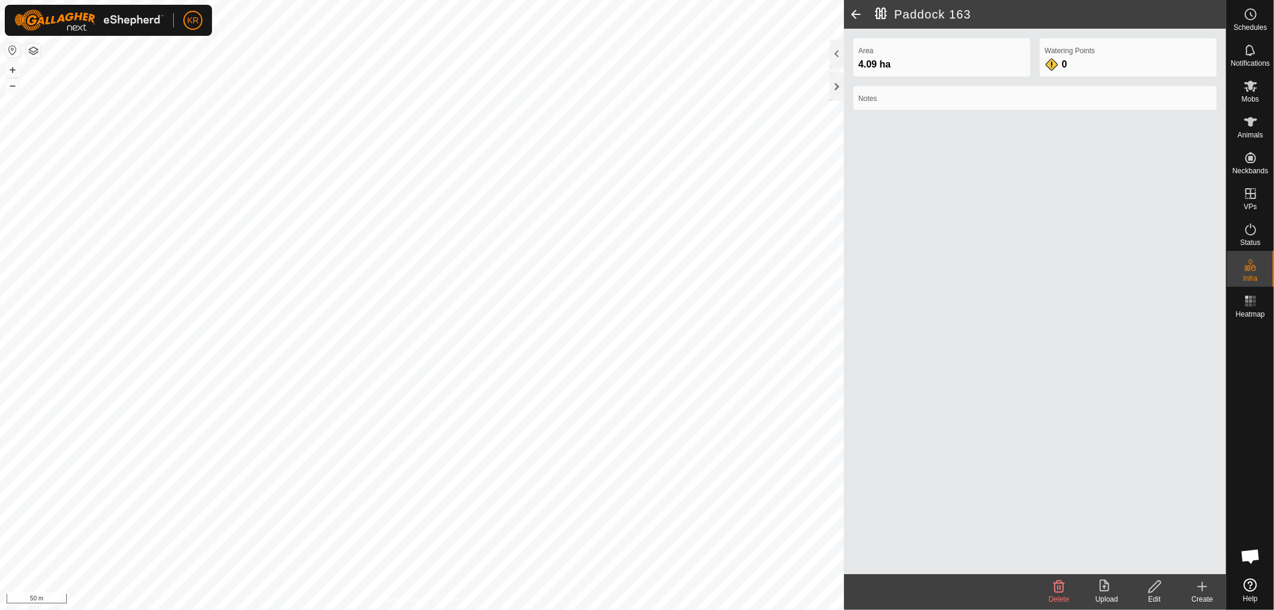
click at [1155, 585] on icon at bounding box center [1154, 586] width 15 height 14
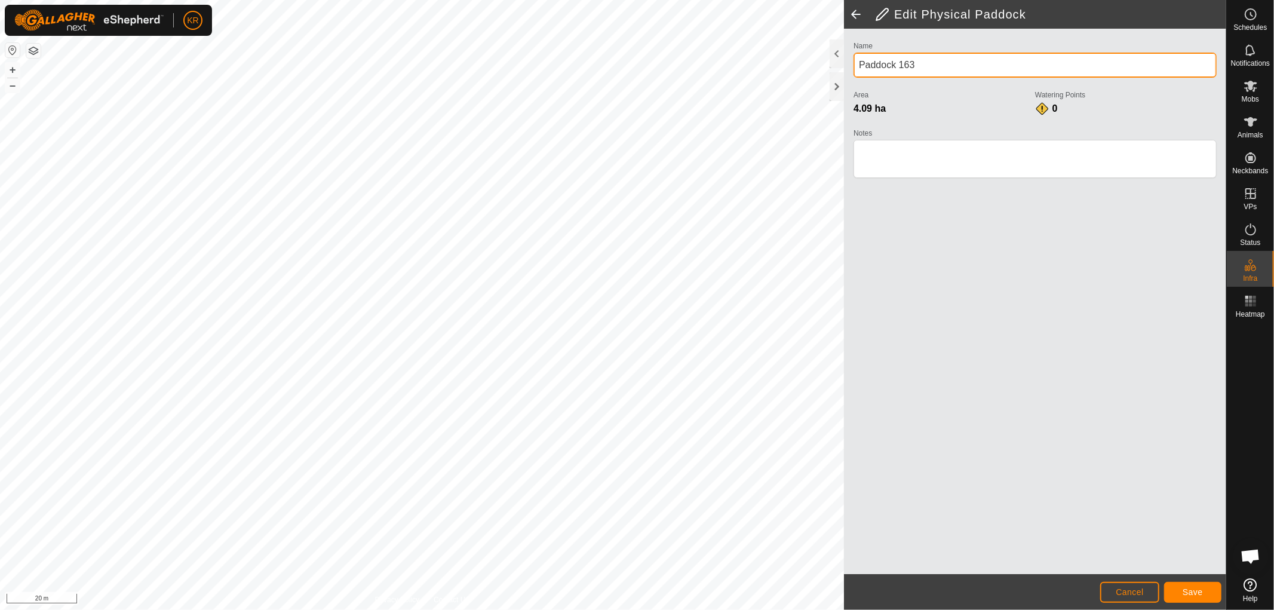
click at [923, 62] on input "Paddock 163" at bounding box center [1035, 65] width 363 height 25
type input "P"
type input "Top Corner No2"
click at [1189, 590] on span "Save" at bounding box center [1193, 592] width 20 height 10
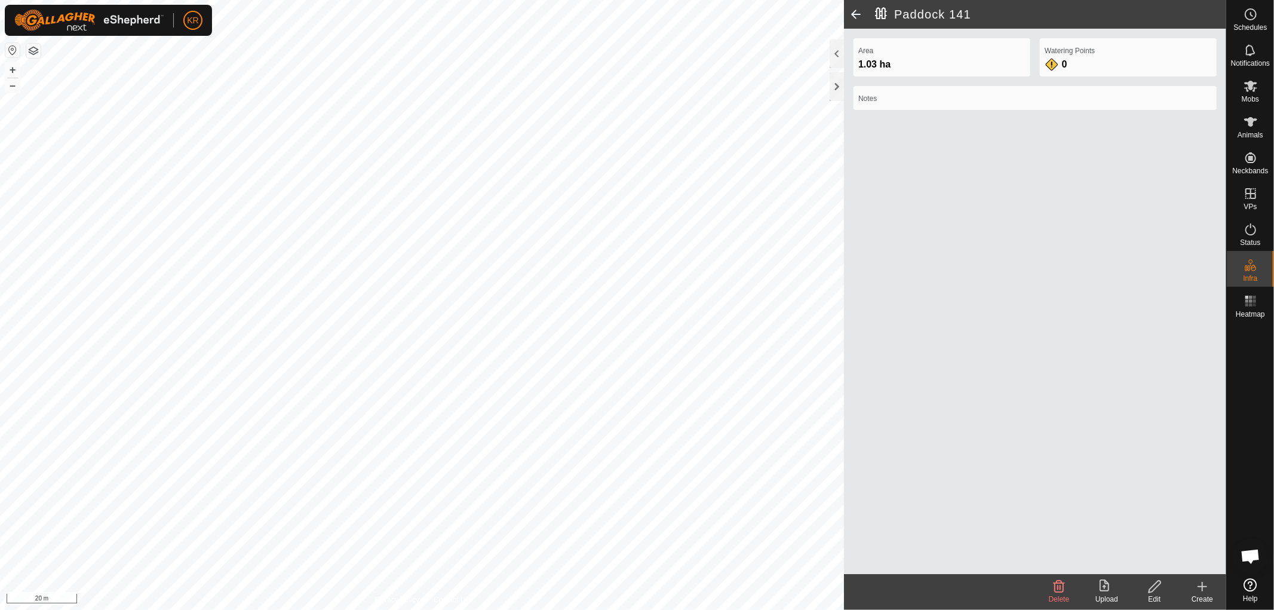
click at [1150, 584] on icon at bounding box center [1154, 586] width 15 height 14
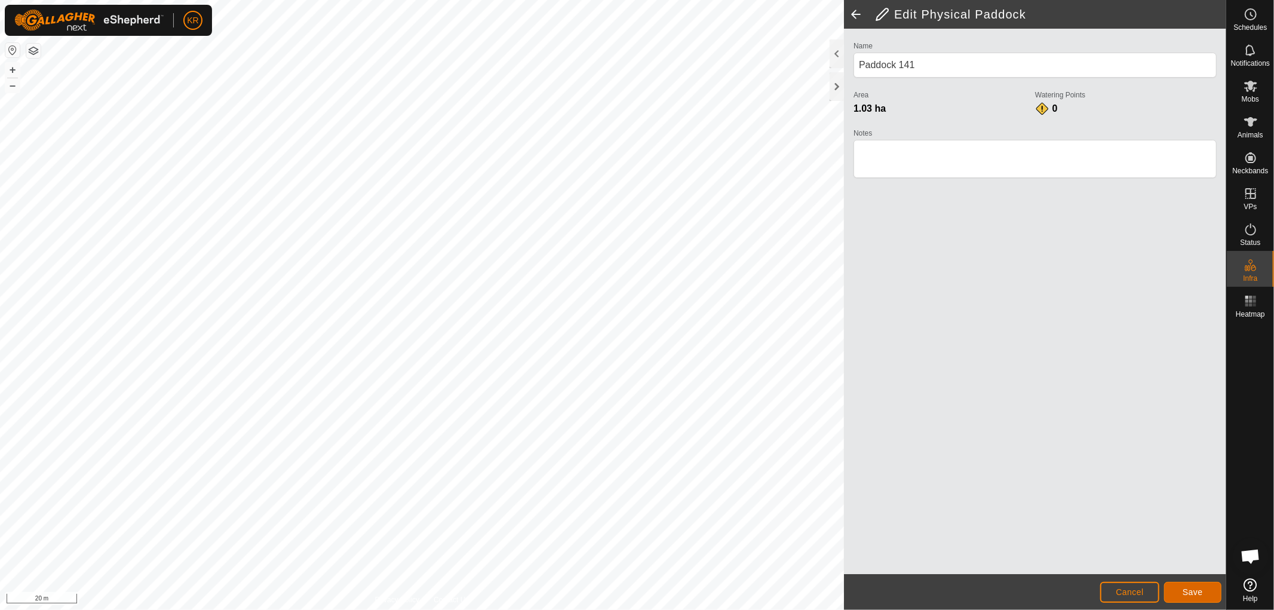
click at [1207, 593] on button "Save" at bounding box center [1192, 592] width 57 height 21
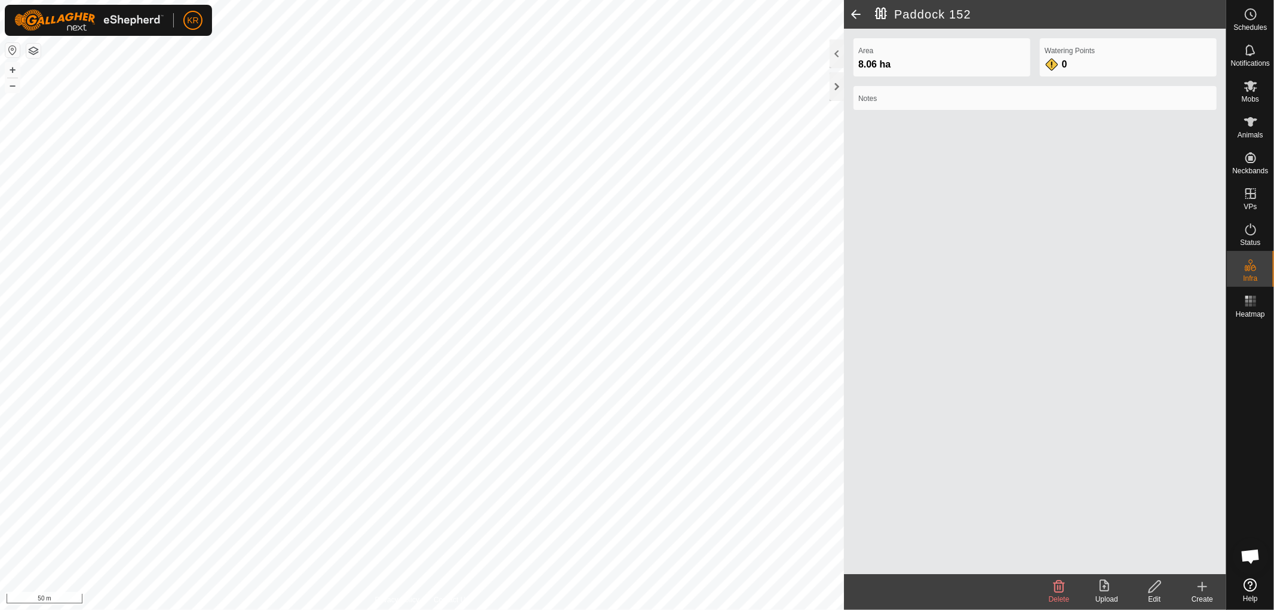
click at [1153, 591] on icon at bounding box center [1154, 586] width 15 height 14
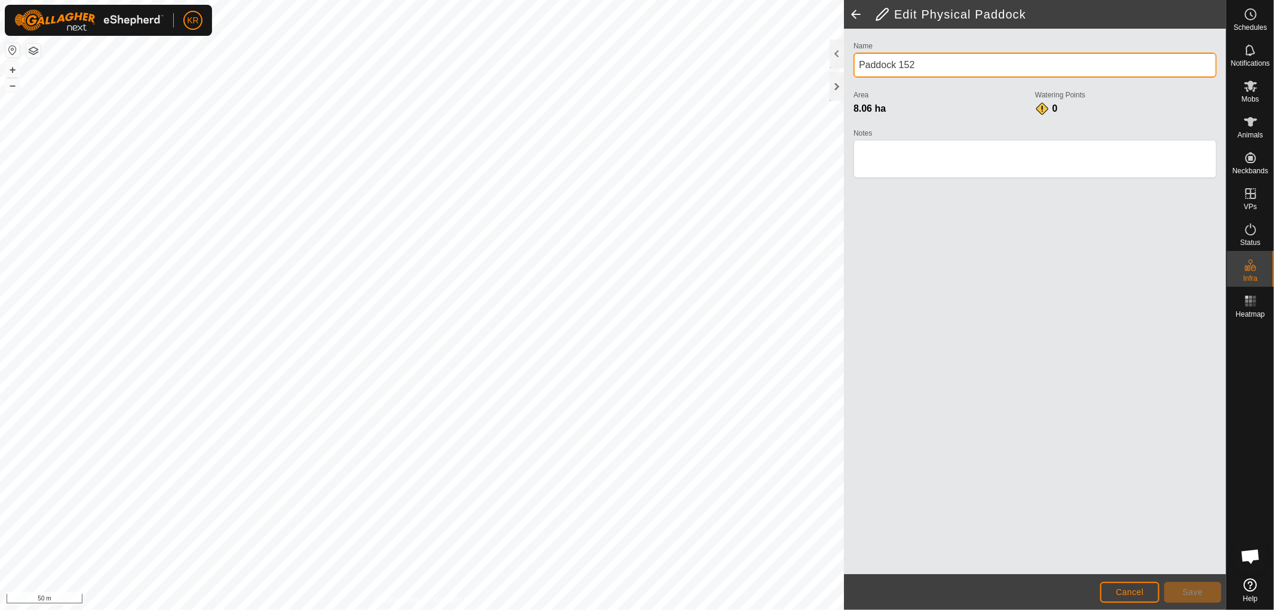
click at [922, 63] on input "Paddock 152" at bounding box center [1035, 65] width 363 height 25
type input "P"
click at [882, 65] on input "[PERSON_NAME] Gully No2" at bounding box center [1035, 65] width 363 height 25
type input "Bottom Gully No2"
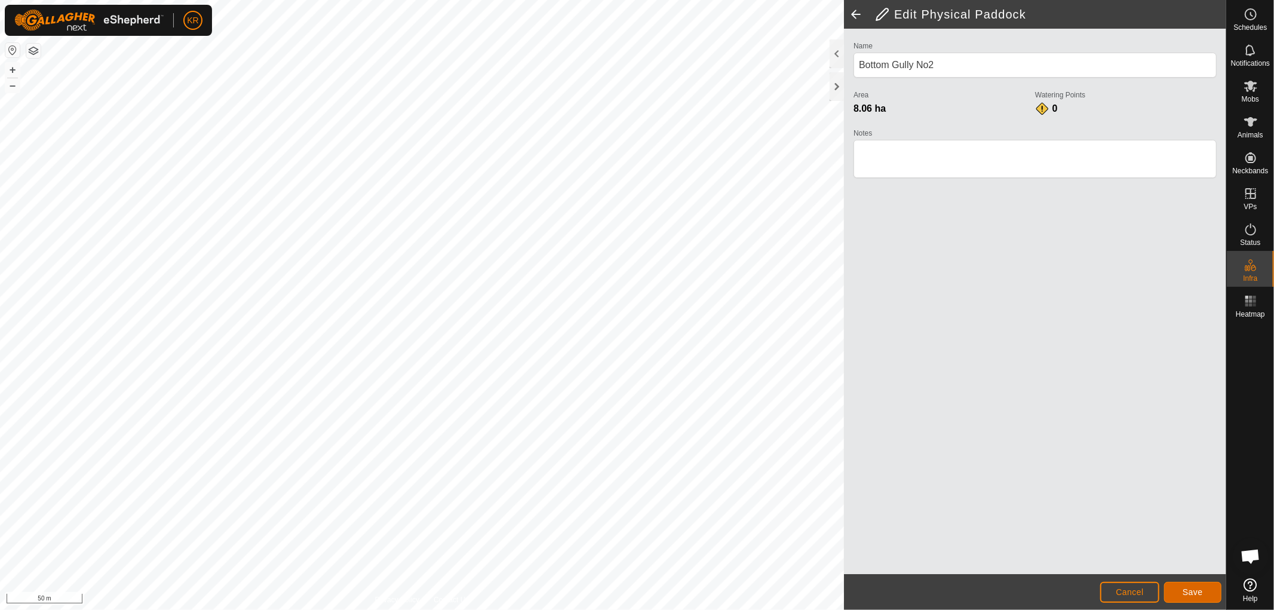
click at [1199, 585] on button "Save" at bounding box center [1192, 592] width 57 height 21
